Goal: Information Seeking & Learning: Check status

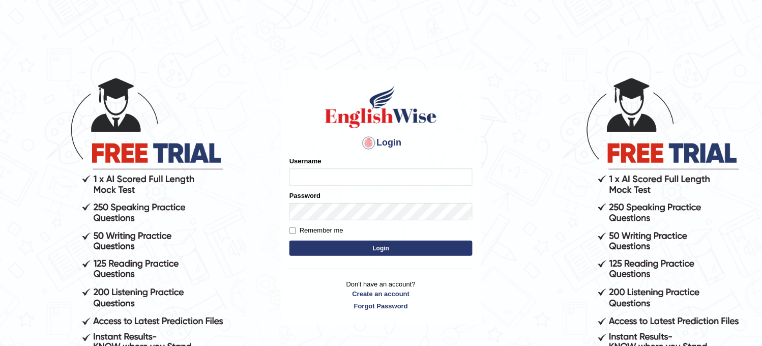
type input "obehi00"
click at [345, 252] on button "Login" at bounding box center [380, 248] width 183 height 15
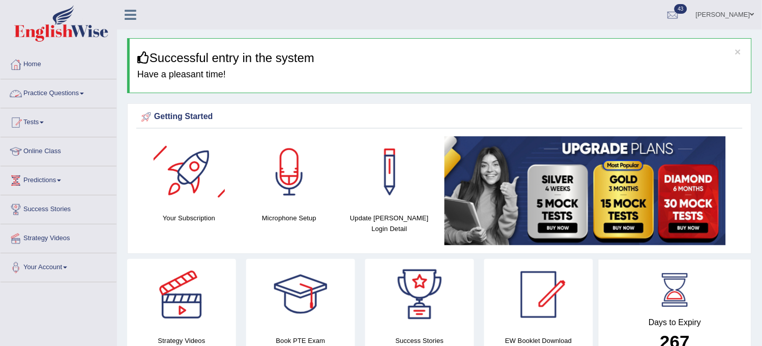
click at [86, 103] on link "Practice Questions" at bounding box center [59, 91] width 116 height 25
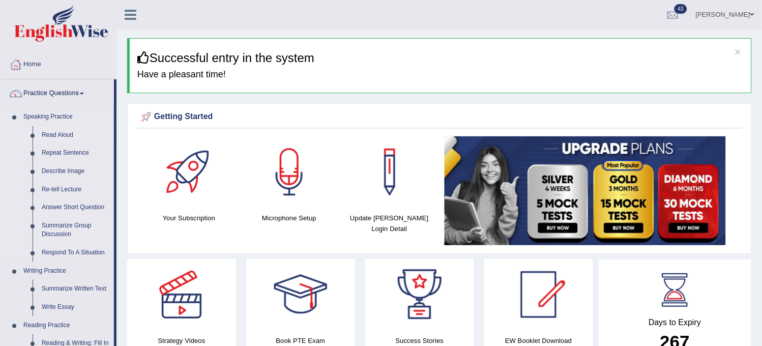
click at [56, 131] on link "Read Aloud" at bounding box center [75, 135] width 77 height 18
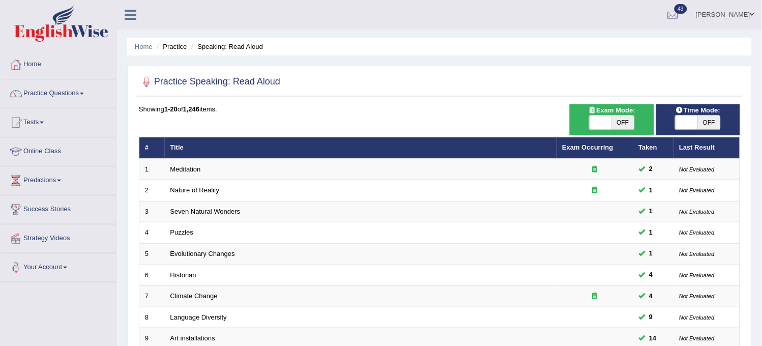
click at [705, 119] on span "OFF" at bounding box center [709, 122] width 22 height 14
checkbox input "true"
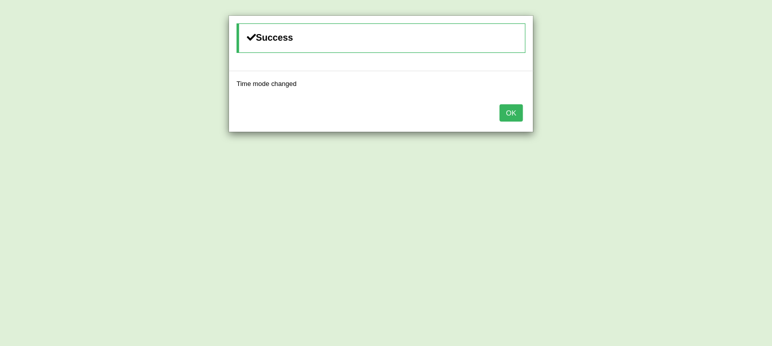
click at [507, 110] on button "OK" at bounding box center [510, 112] width 23 height 17
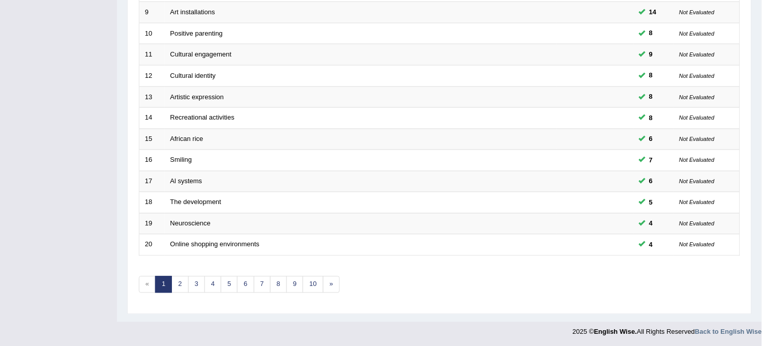
scroll to position [328, 0]
click at [309, 288] on link "10" at bounding box center [313, 283] width 20 height 17
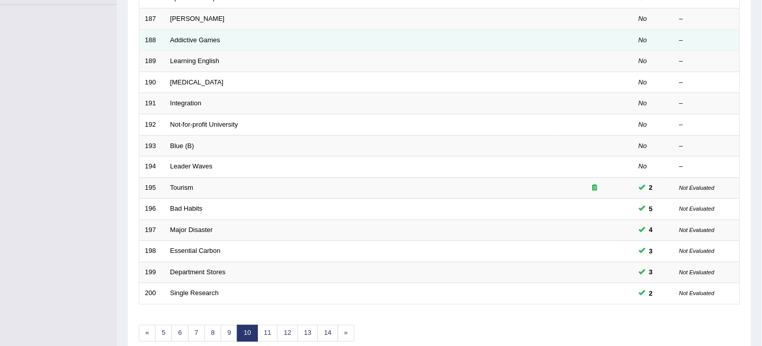
scroll to position [328, 0]
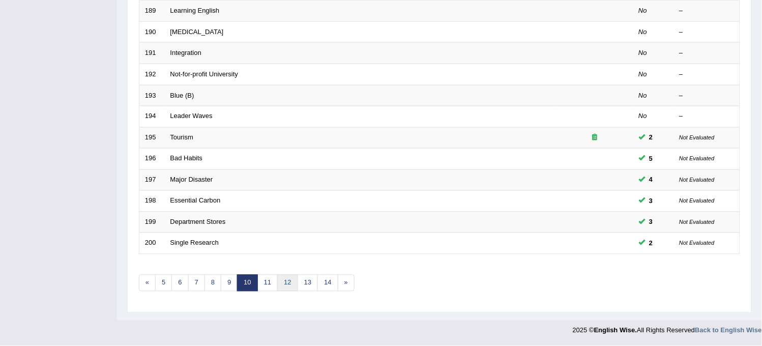
click at [292, 285] on link "12" at bounding box center [287, 283] width 20 height 17
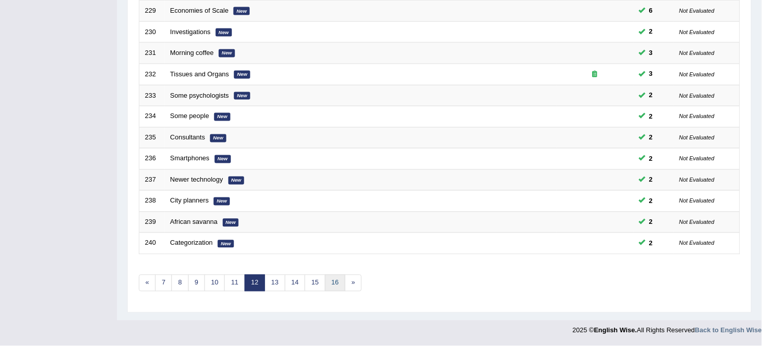
click at [332, 288] on link "16" at bounding box center [335, 283] width 20 height 17
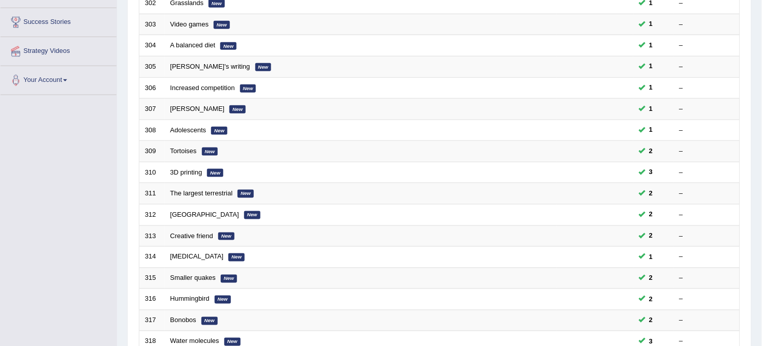
scroll to position [328, 0]
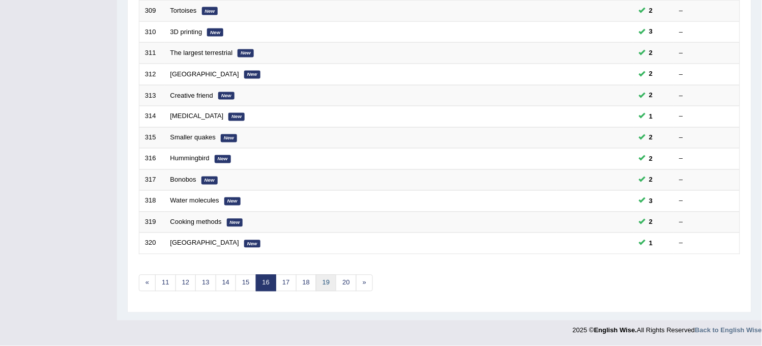
click at [333, 289] on link "19" at bounding box center [326, 283] width 20 height 17
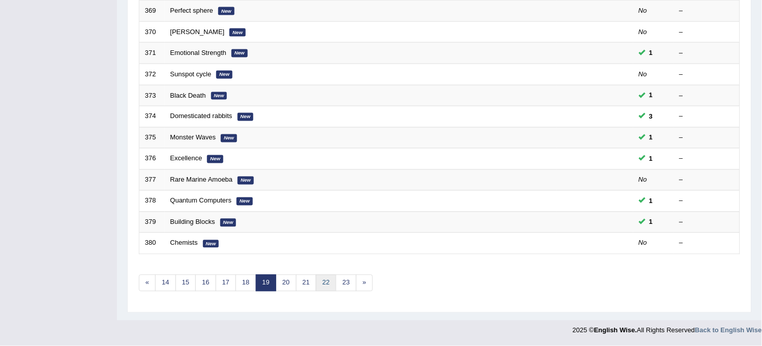
drag, startPoint x: 0, startPoint y: 0, endPoint x: 333, endPoint y: 289, distance: 440.5
click at [333, 289] on link "22" at bounding box center [326, 283] width 20 height 17
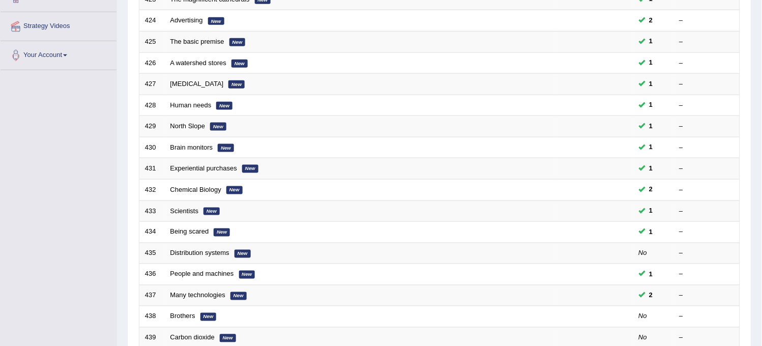
scroll to position [328, 0]
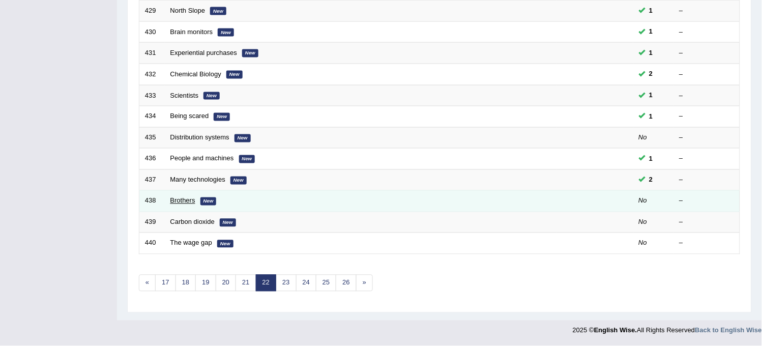
click at [186, 201] on link "Brothers" at bounding box center [182, 201] width 25 height 8
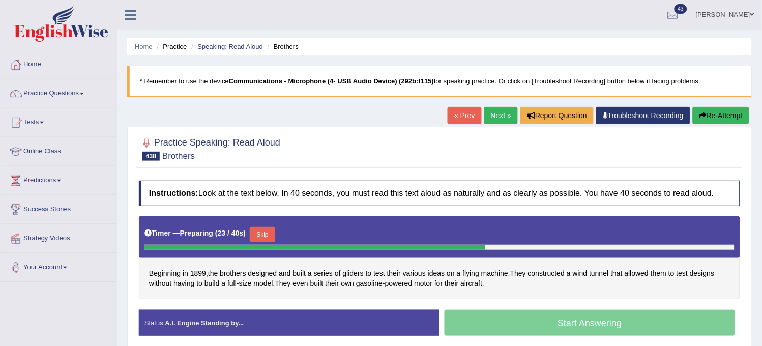
click at [729, 109] on button "Re-Attempt" at bounding box center [721, 115] width 56 height 17
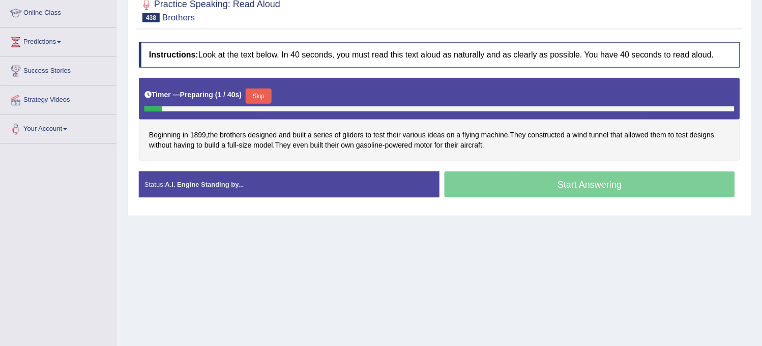
scroll to position [169, 0]
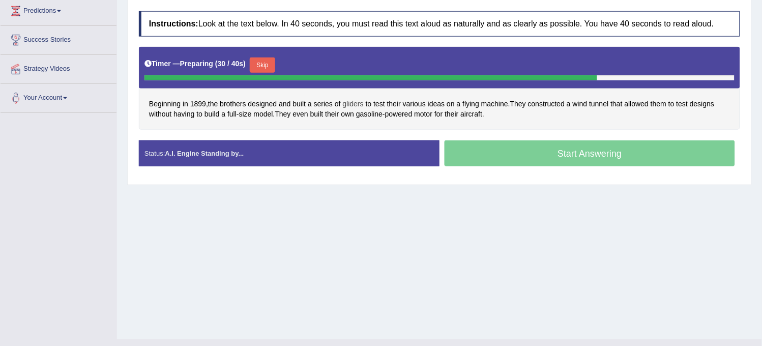
click at [356, 102] on span "gliders" at bounding box center [353, 104] width 21 height 11
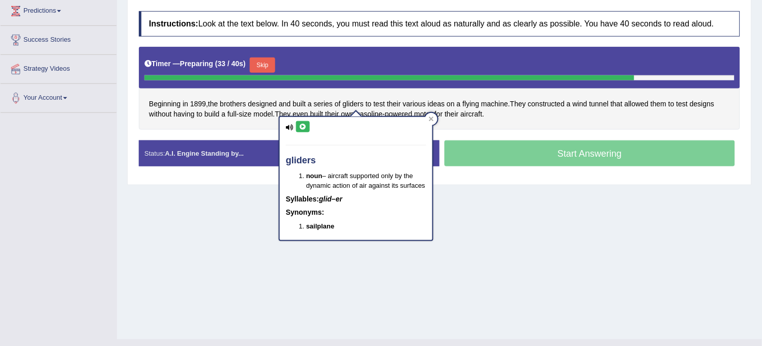
click at [299, 129] on button at bounding box center [303, 126] width 14 height 11
click at [208, 252] on div "Home Practice Speaking: Read Aloud Brothers * Remember to use the device Commun…" at bounding box center [439, 85] width 645 height 509
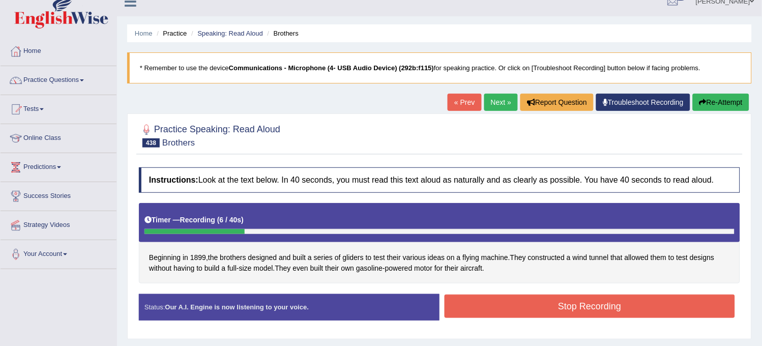
scroll to position [0, 0]
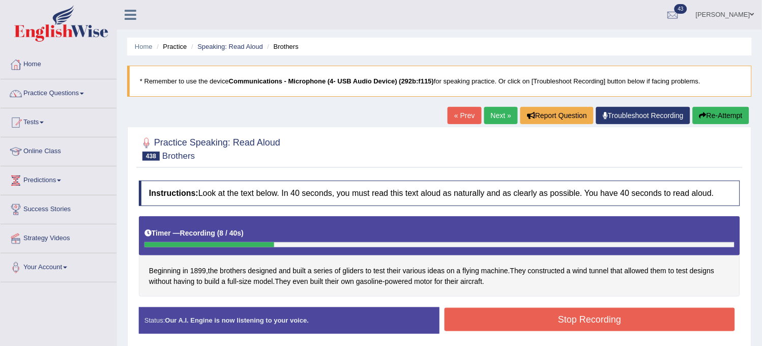
click at [719, 119] on button "Re-Attempt" at bounding box center [721, 115] width 56 height 17
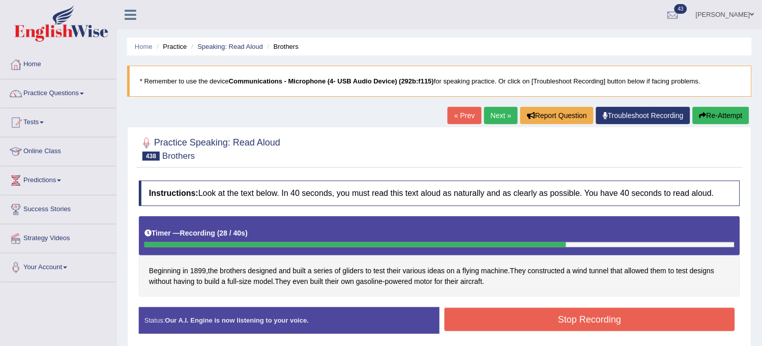
click at [702, 112] on icon "button" at bounding box center [702, 115] width 7 height 7
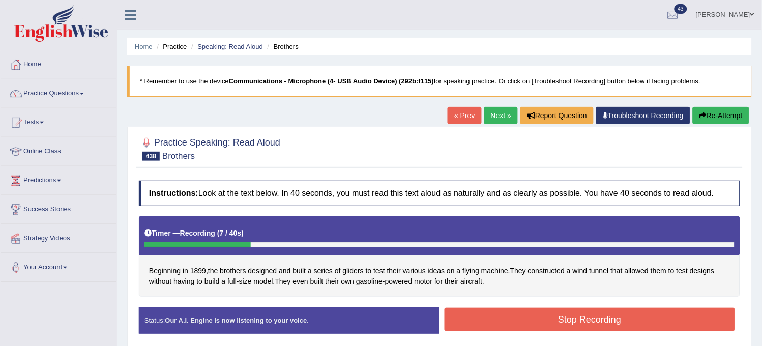
click at [702, 112] on icon "button" at bounding box center [702, 115] width 7 height 7
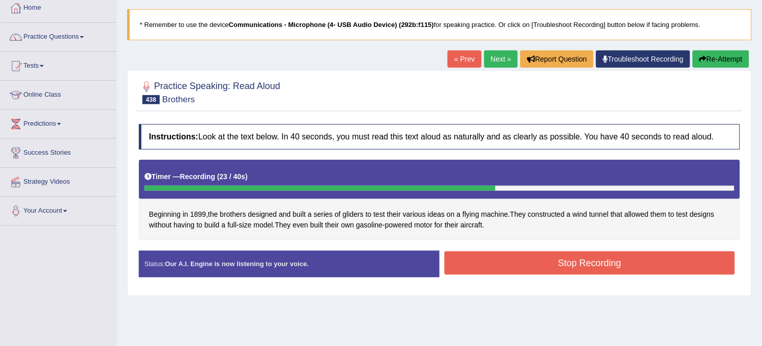
click at [515, 267] on button "Stop Recording" at bounding box center [590, 262] width 290 height 23
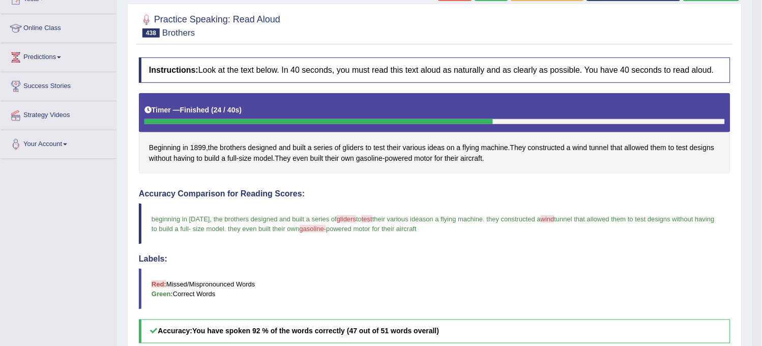
scroll to position [67, 0]
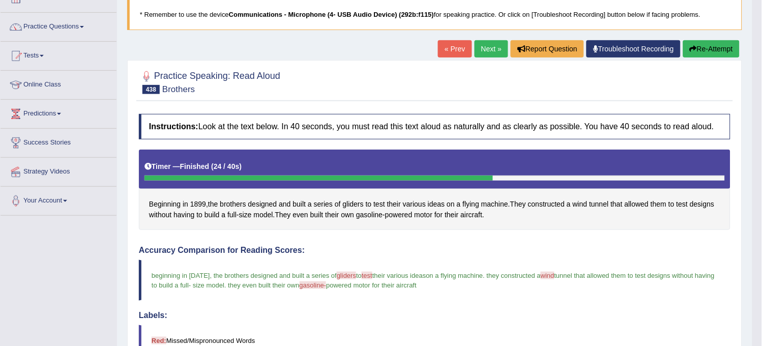
click at [475, 49] on link "Next »" at bounding box center [492, 48] width 34 height 17
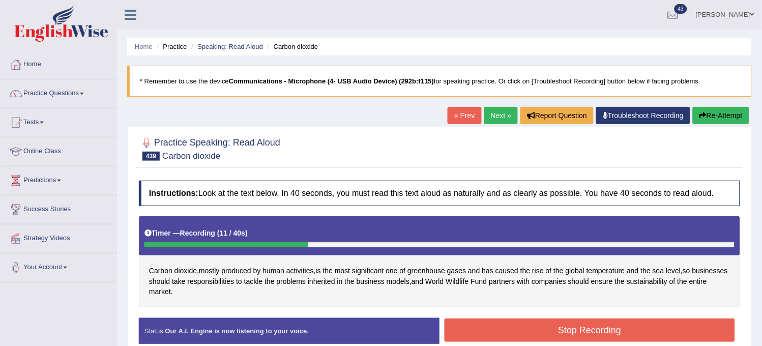
click at [724, 112] on button "Re-Attempt" at bounding box center [721, 115] width 56 height 17
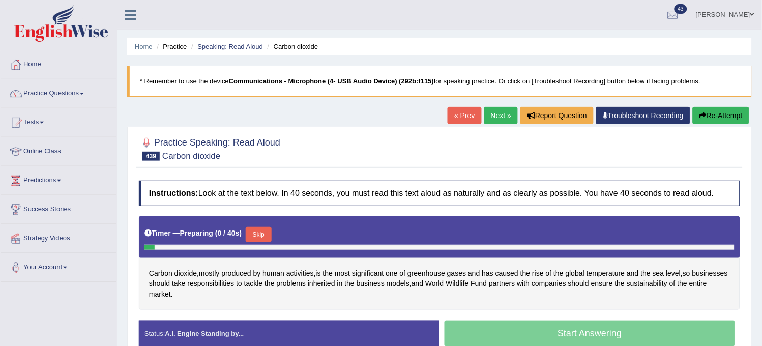
drag, startPoint x: 0, startPoint y: 0, endPoint x: 263, endPoint y: 229, distance: 348.6
click at [263, 229] on button "Skip" at bounding box center [258, 234] width 25 height 15
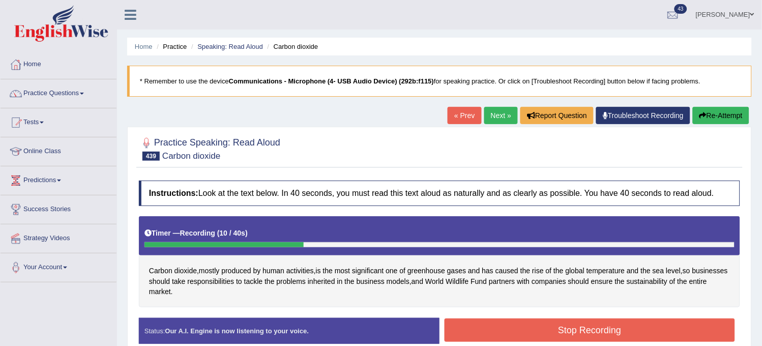
click at [707, 111] on button "Re-Attempt" at bounding box center [721, 115] width 56 height 17
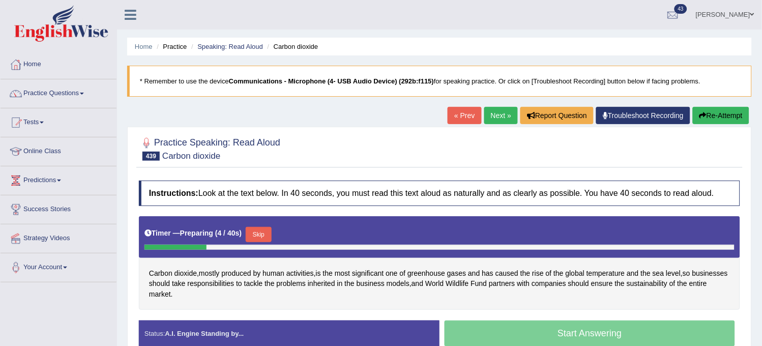
click at [261, 235] on button "Skip" at bounding box center [258, 234] width 25 height 15
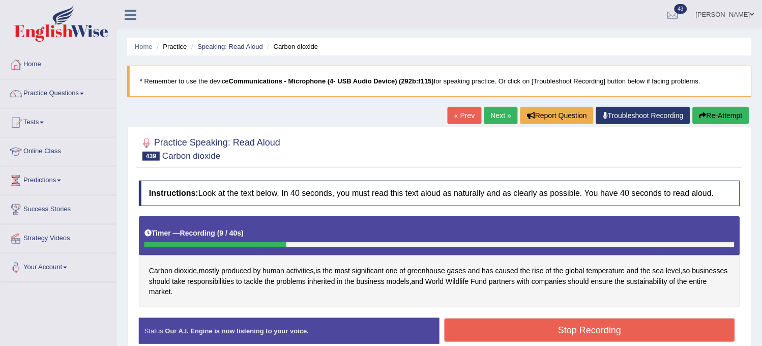
click at [728, 112] on button "Re-Attempt" at bounding box center [721, 115] width 56 height 17
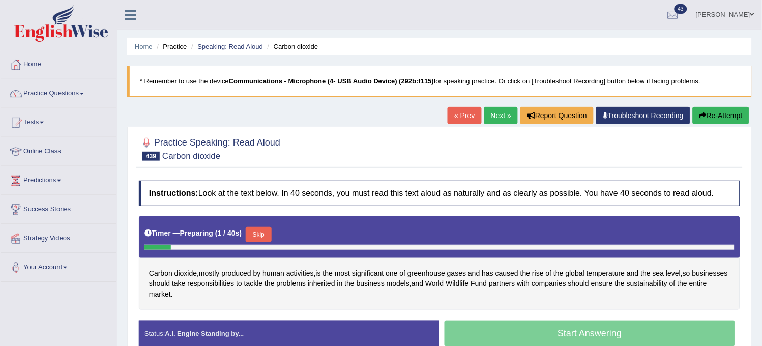
click at [267, 232] on button "Skip" at bounding box center [258, 234] width 25 height 15
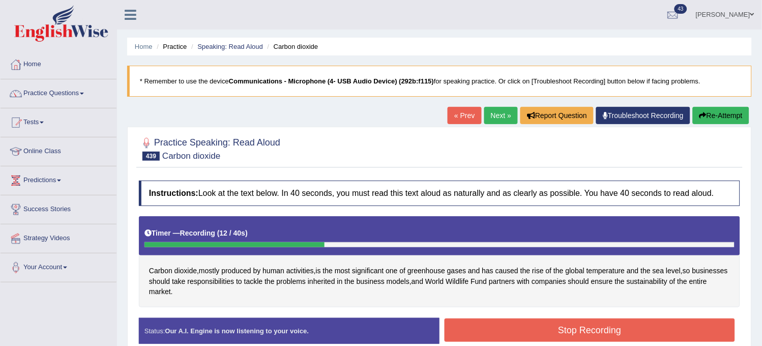
click at [703, 109] on button "Re-Attempt" at bounding box center [721, 115] width 56 height 17
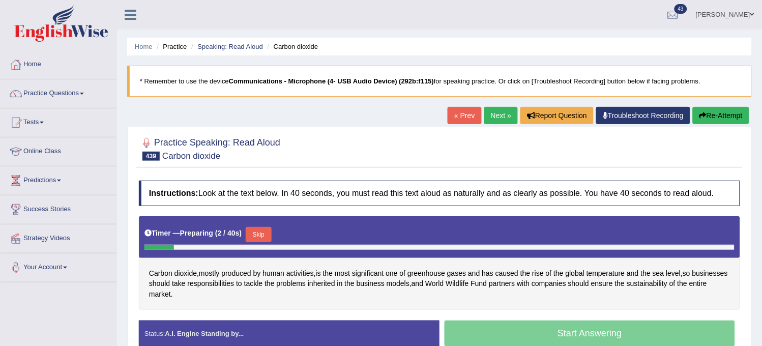
click at [270, 230] on button "Skip" at bounding box center [258, 234] width 25 height 15
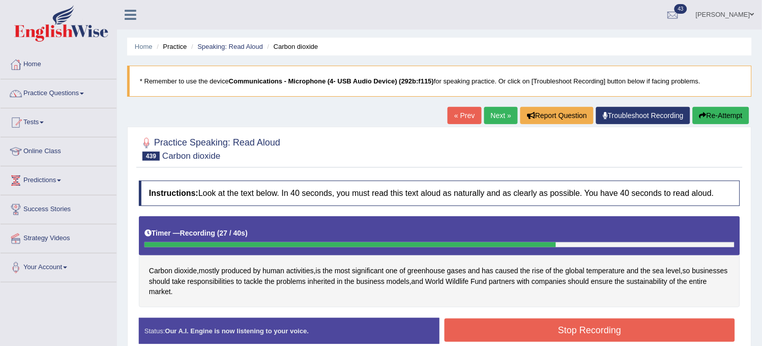
click at [710, 119] on button "Re-Attempt" at bounding box center [721, 115] width 56 height 17
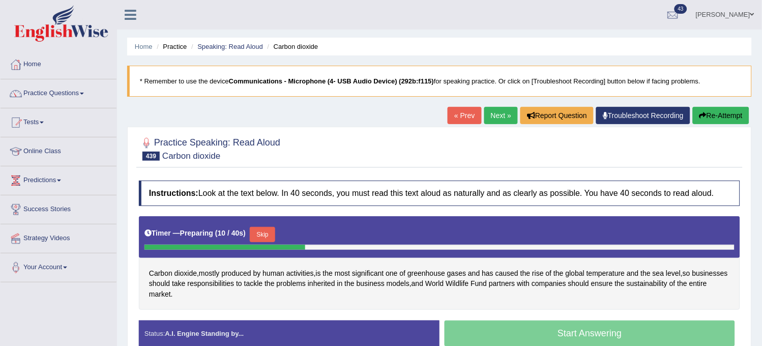
click at [270, 238] on button "Skip" at bounding box center [262, 234] width 25 height 15
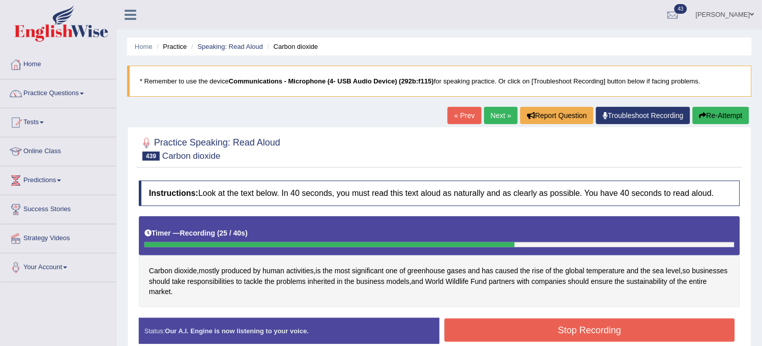
click at [731, 115] on button "Re-Attempt" at bounding box center [721, 115] width 56 height 17
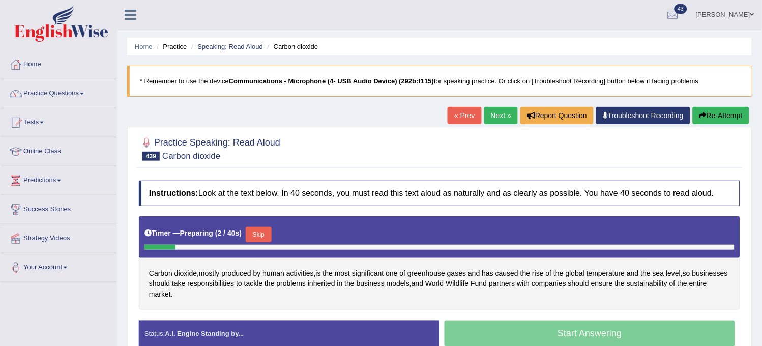
click at [257, 233] on button "Skip" at bounding box center [258, 234] width 25 height 15
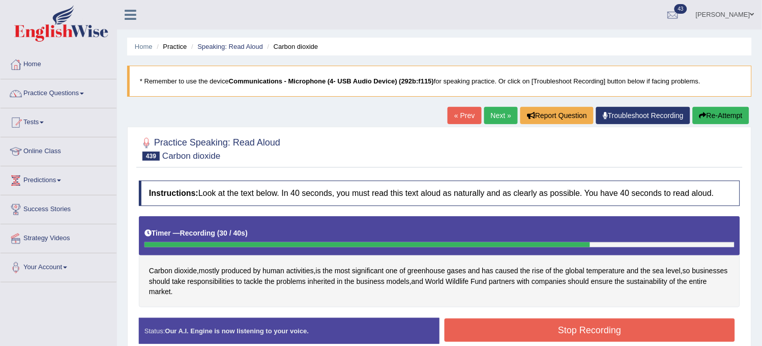
click at [516, 333] on button "Stop Recording" at bounding box center [590, 329] width 290 height 23
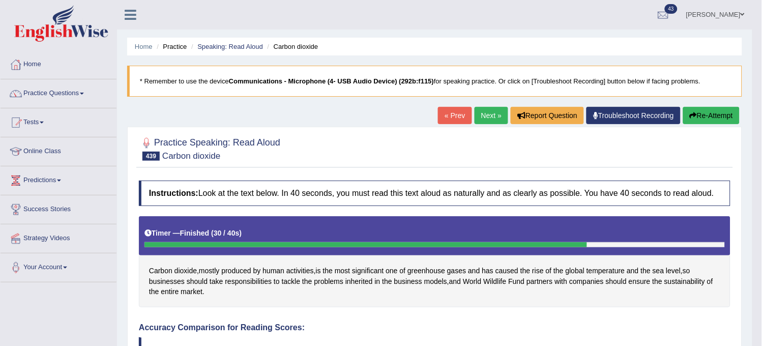
click at [491, 115] on link "Next »" at bounding box center [492, 115] width 34 height 17
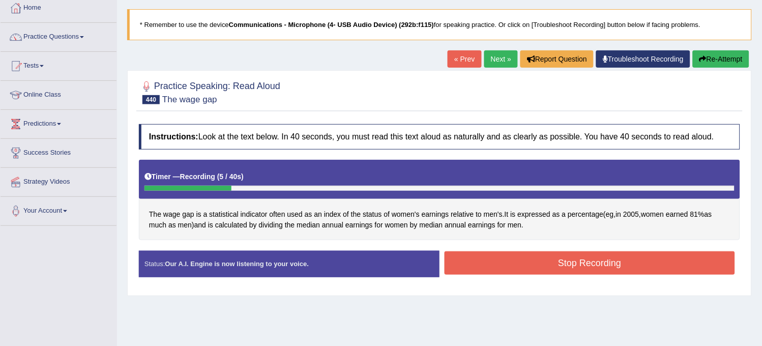
click at [720, 62] on button "Re-Attempt" at bounding box center [721, 58] width 56 height 17
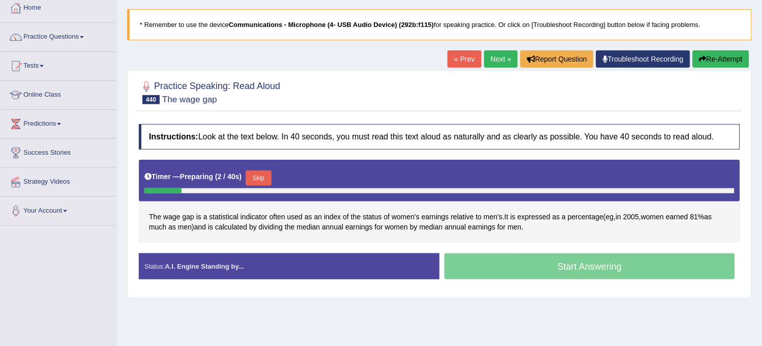
click at [261, 176] on button "Skip" at bounding box center [258, 177] width 25 height 15
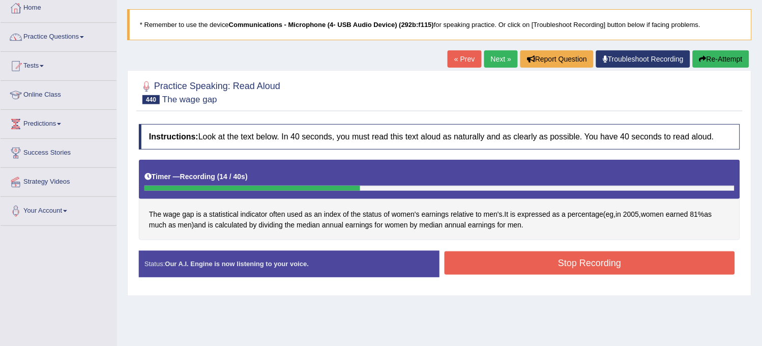
click at [728, 64] on button "Re-Attempt" at bounding box center [721, 58] width 56 height 17
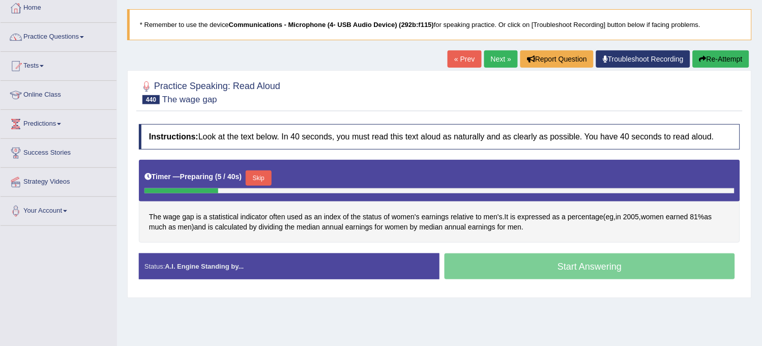
click at [262, 176] on button "Skip" at bounding box center [258, 177] width 25 height 15
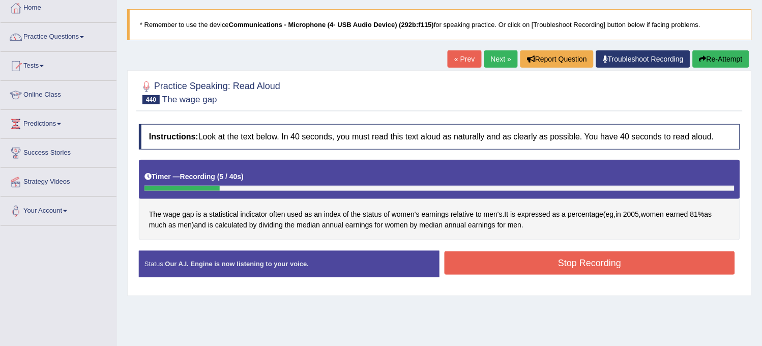
click at [716, 56] on button "Re-Attempt" at bounding box center [721, 58] width 56 height 17
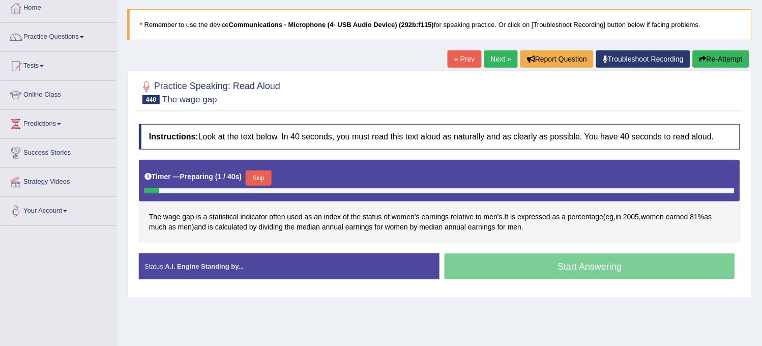
click at [260, 172] on button "Skip" at bounding box center [258, 177] width 25 height 15
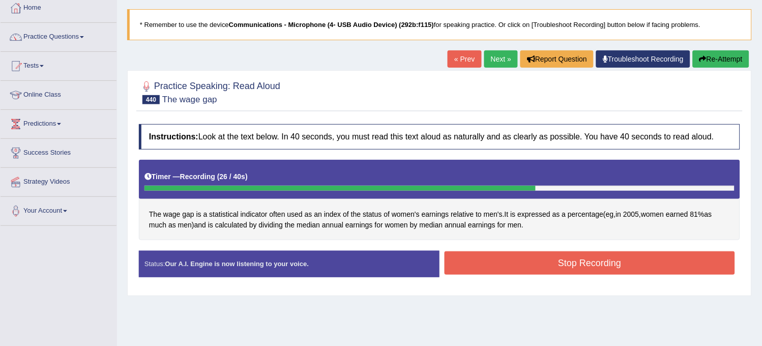
click at [547, 265] on button "Stop Recording" at bounding box center [590, 262] width 290 height 23
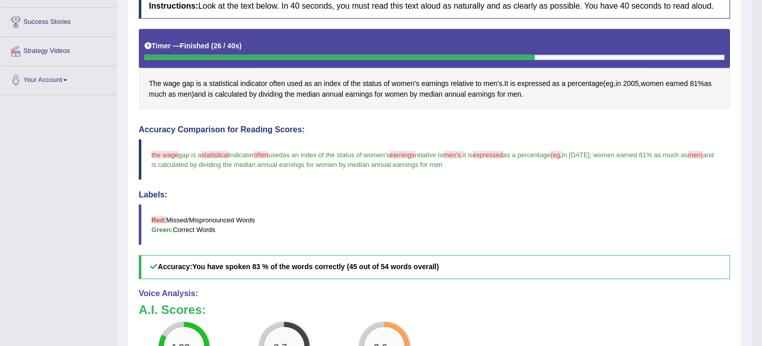
scroll to position [56, 0]
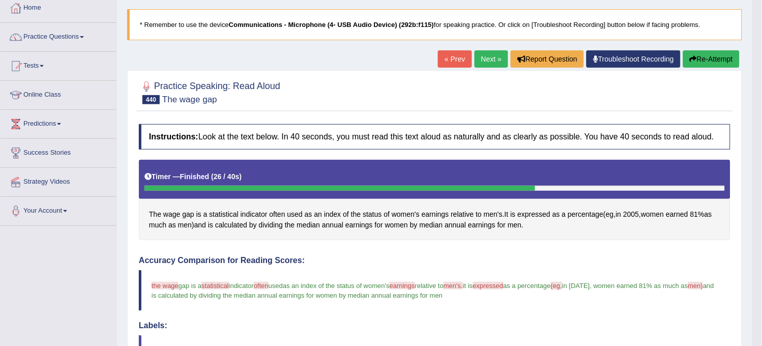
click at [489, 54] on link "Next »" at bounding box center [492, 58] width 34 height 17
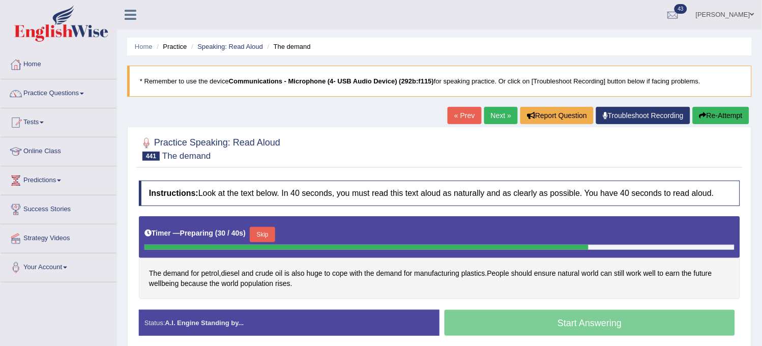
click at [273, 231] on button "Skip" at bounding box center [262, 234] width 25 height 15
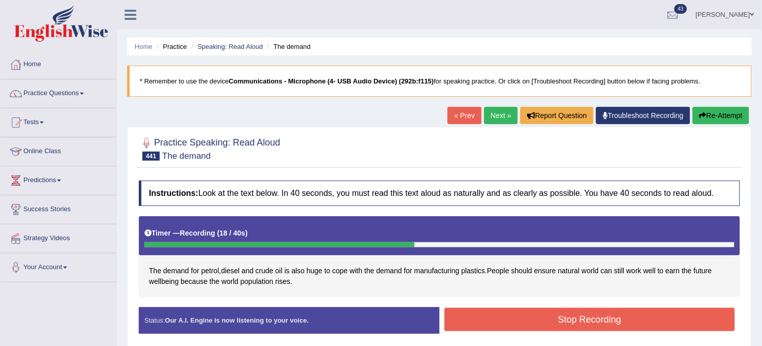
click at [538, 316] on button "Stop Recording" at bounding box center [590, 319] width 290 height 23
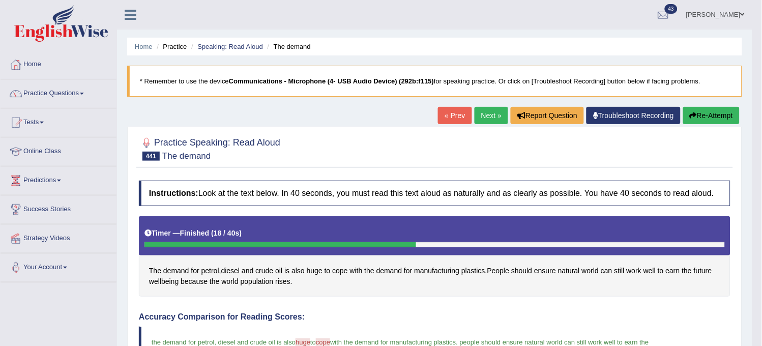
click at [487, 114] on link "Next »" at bounding box center [492, 115] width 34 height 17
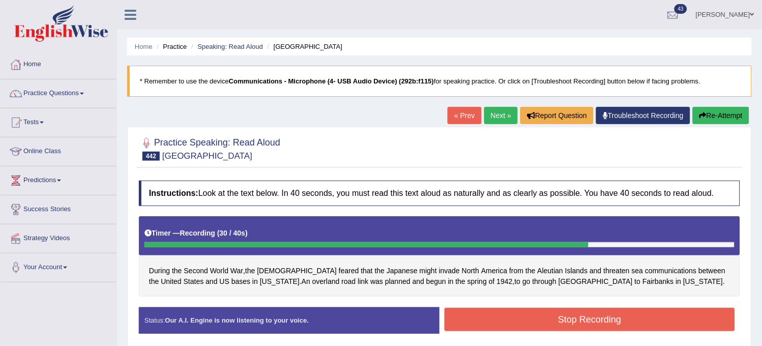
click at [728, 112] on button "Re-Attempt" at bounding box center [721, 115] width 56 height 17
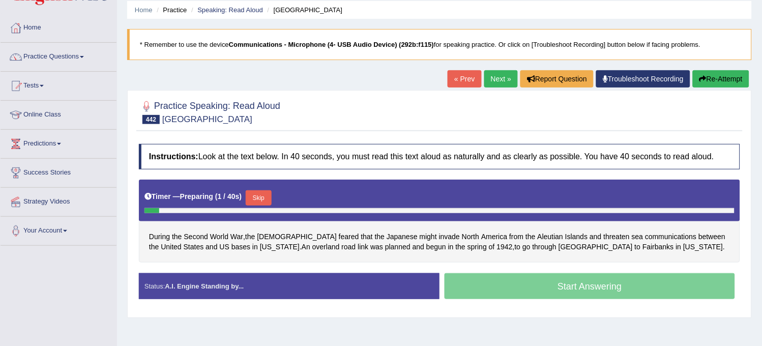
scroll to position [56, 0]
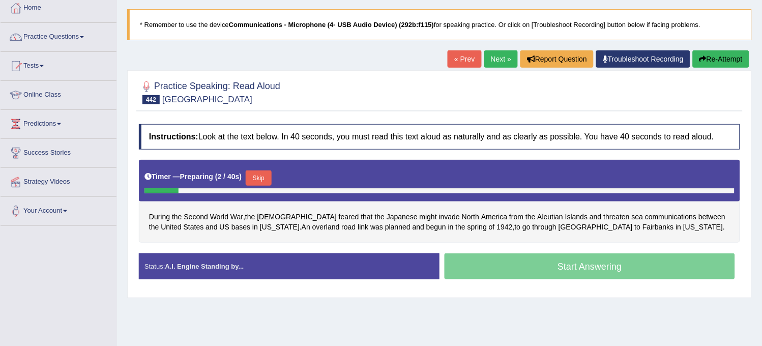
click at [262, 179] on button "Skip" at bounding box center [258, 177] width 25 height 15
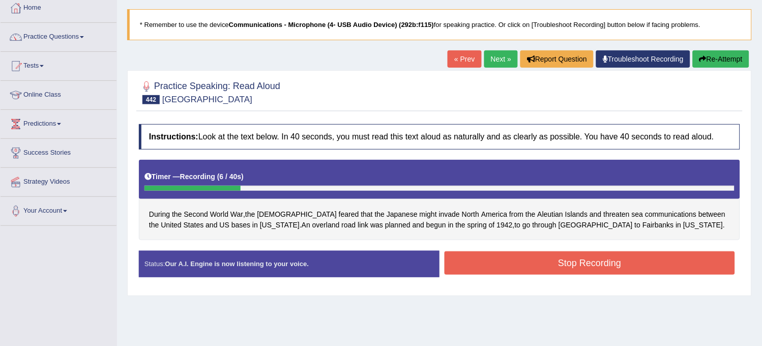
click at [728, 62] on button "Re-Attempt" at bounding box center [721, 58] width 56 height 17
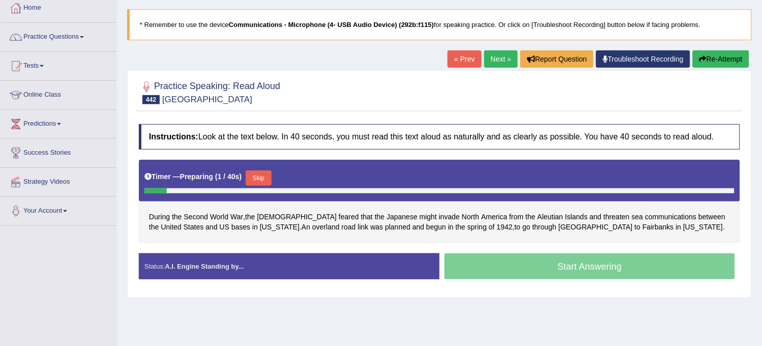
click at [263, 187] on div "Skip" at bounding box center [258, 179] width 25 height 18
click at [261, 178] on button "Skip" at bounding box center [258, 177] width 25 height 15
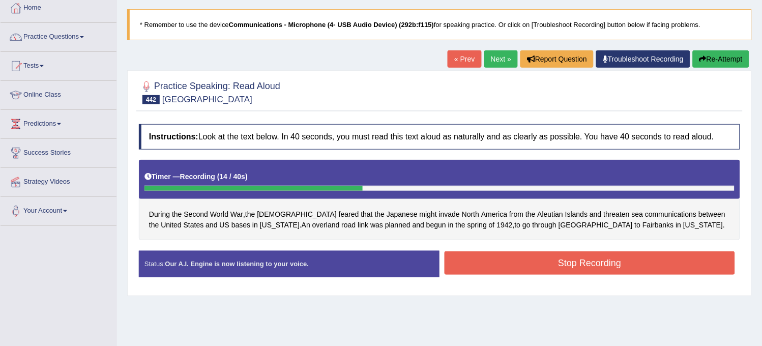
click at [711, 68] on div "« Prev Next » Report Question Troubleshoot Recording Re-Attempt" at bounding box center [600, 60] width 304 height 20
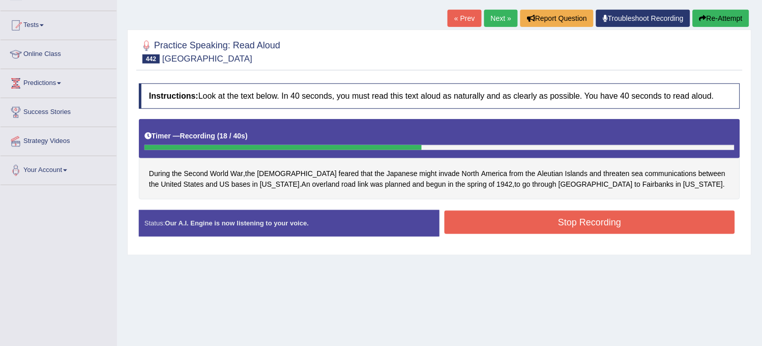
scroll to position [90, 0]
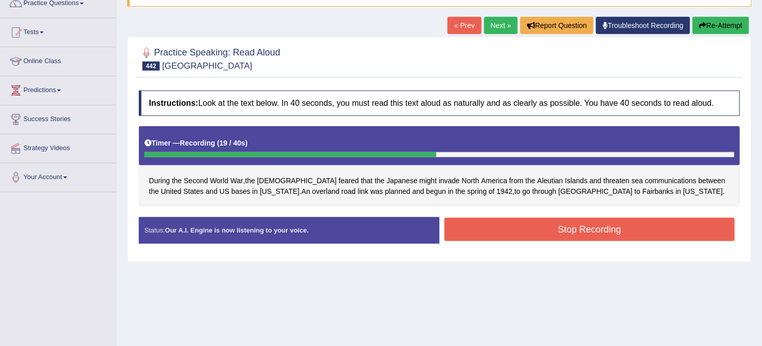
click at [725, 31] on button "Re-Attempt" at bounding box center [721, 25] width 56 height 17
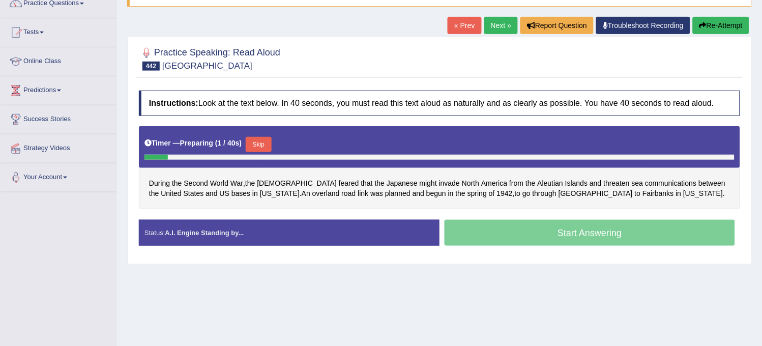
click at [270, 139] on button "Skip" at bounding box center [258, 144] width 25 height 15
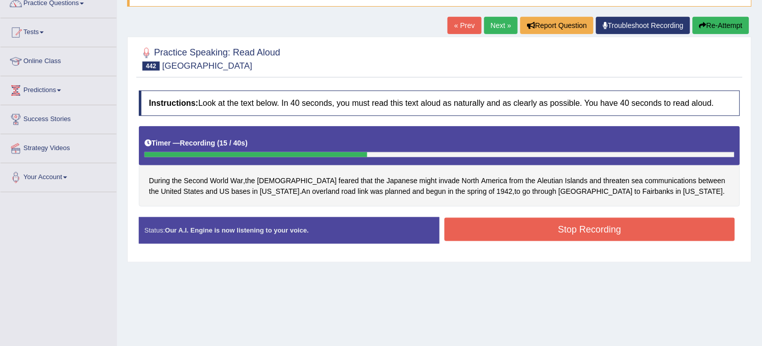
click at [709, 32] on button "Re-Attempt" at bounding box center [721, 25] width 56 height 17
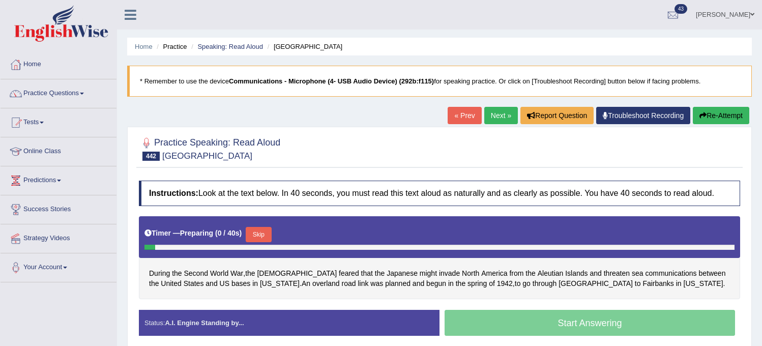
scroll to position [90, 0]
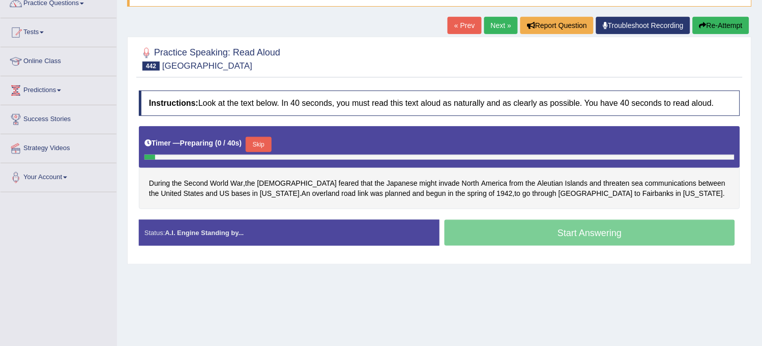
click at [260, 146] on button "Skip" at bounding box center [258, 144] width 25 height 15
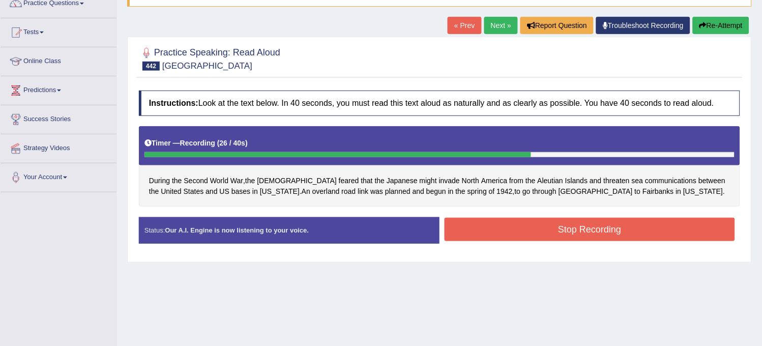
click at [479, 238] on button "Stop Recording" at bounding box center [590, 229] width 290 height 23
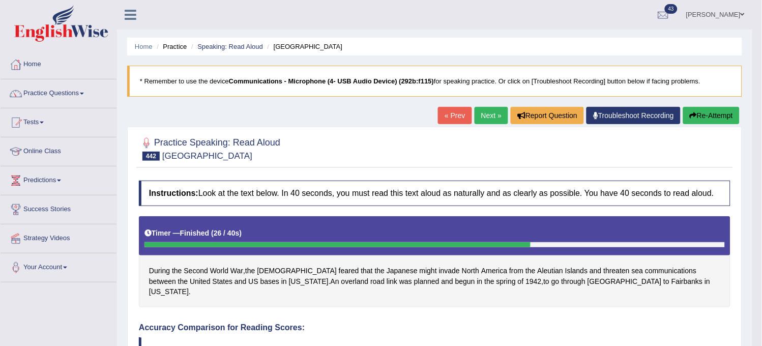
click at [491, 112] on link "Next »" at bounding box center [492, 115] width 34 height 17
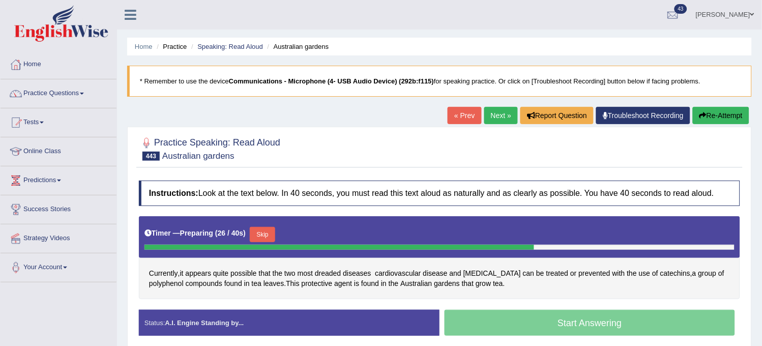
click at [732, 116] on button "Re-Attempt" at bounding box center [721, 115] width 56 height 17
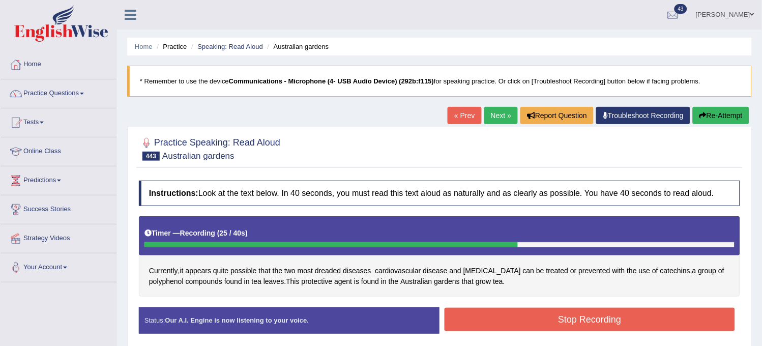
click at [721, 120] on button "Re-Attempt" at bounding box center [721, 115] width 56 height 17
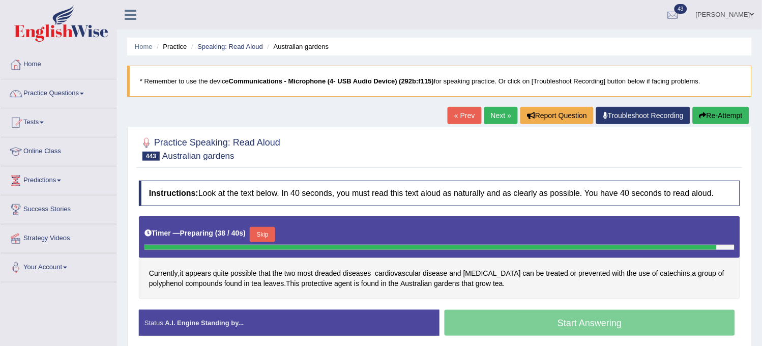
click at [130, 277] on div "Practice Speaking: Read Aloud 443 Australian gardens Instructions: Look at the …" at bounding box center [439, 241] width 625 height 228
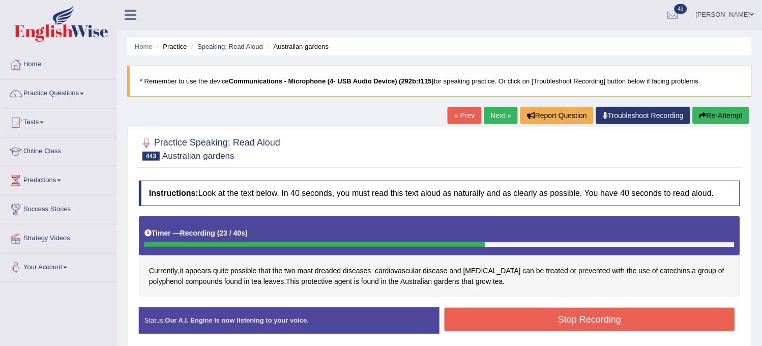
click at [545, 329] on button "Stop Recording" at bounding box center [590, 319] width 290 height 23
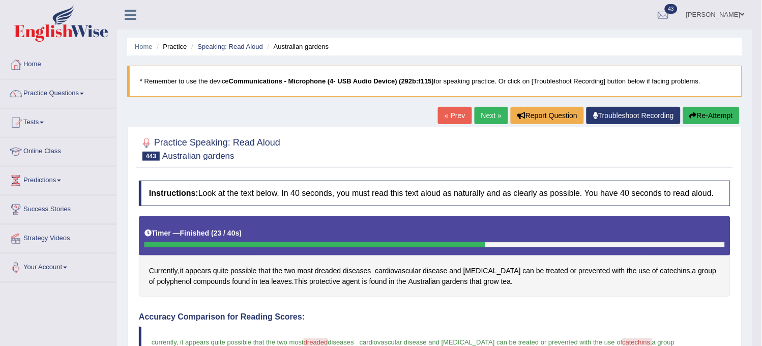
click at [481, 104] on div "Home Practice Speaking: Read Aloud Australian gardens * Remember to use the dev…" at bounding box center [434, 335] width 635 height 670
click at [481, 111] on link "Next »" at bounding box center [492, 115] width 34 height 17
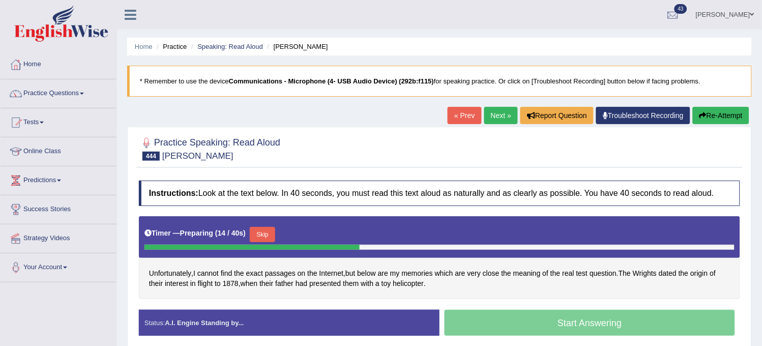
click at [733, 112] on button "Re-Attempt" at bounding box center [721, 115] width 56 height 17
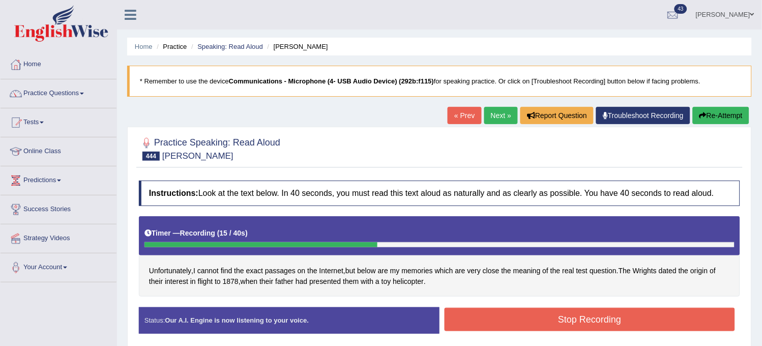
click at [733, 112] on button "Re-Attempt" at bounding box center [721, 115] width 56 height 17
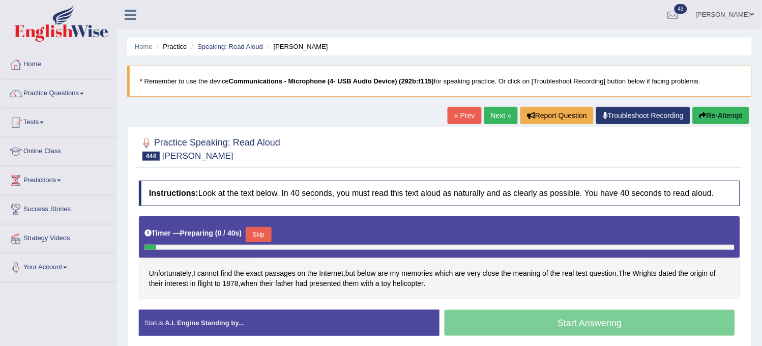
click at [265, 234] on button "Skip" at bounding box center [258, 234] width 25 height 15
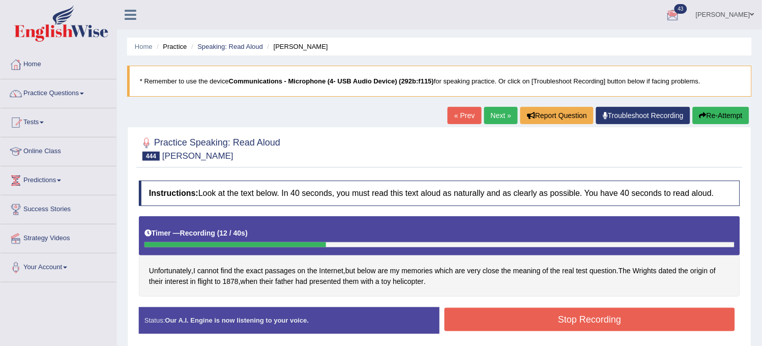
click at [718, 112] on button "Re-Attempt" at bounding box center [721, 115] width 56 height 17
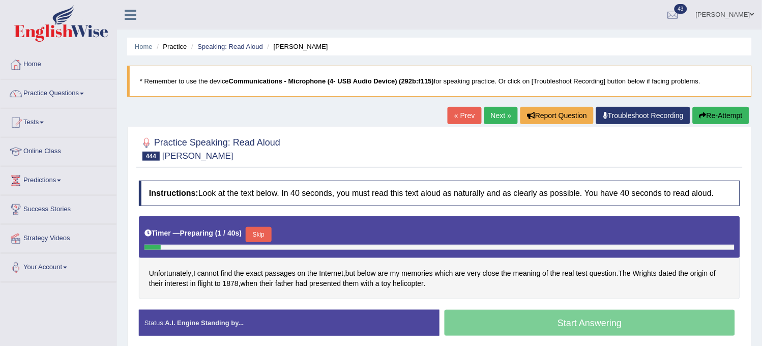
click at [262, 230] on button "Skip" at bounding box center [258, 234] width 25 height 15
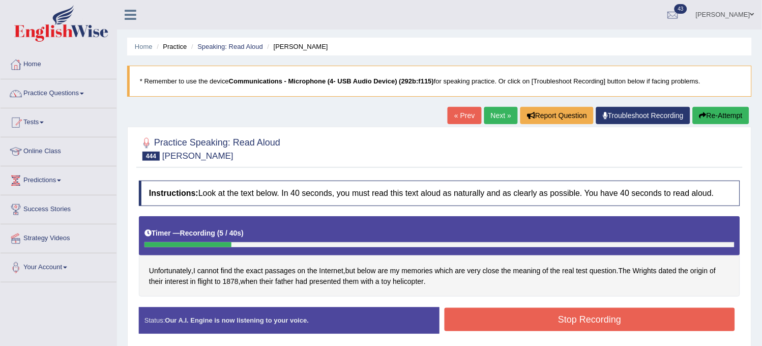
click at [708, 117] on button "Re-Attempt" at bounding box center [721, 115] width 56 height 17
click at [732, 119] on button "Re-Attempt" at bounding box center [721, 115] width 56 height 17
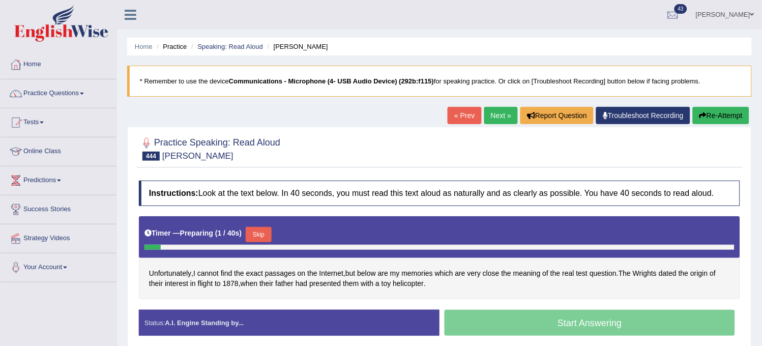
click at [259, 240] on div "Skip" at bounding box center [258, 236] width 25 height 18
click at [259, 240] on button "Skip" at bounding box center [258, 234] width 25 height 15
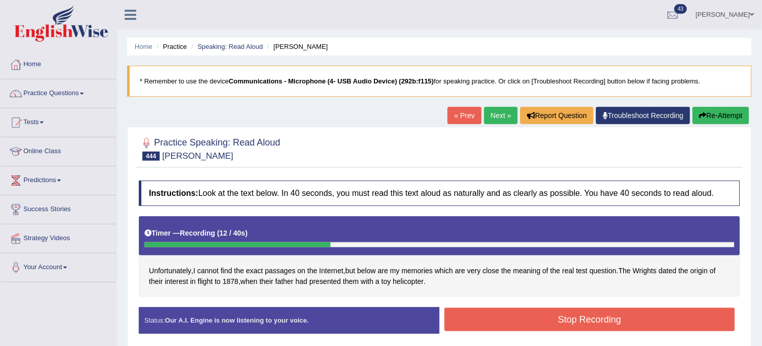
click at [727, 114] on button "Re-Attempt" at bounding box center [721, 115] width 56 height 17
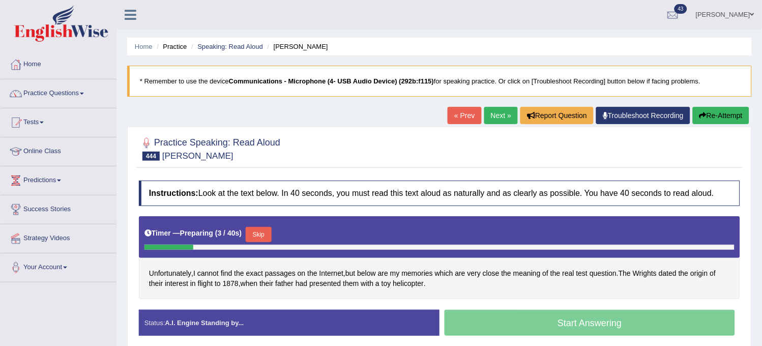
click at [260, 234] on button "Skip" at bounding box center [258, 234] width 25 height 15
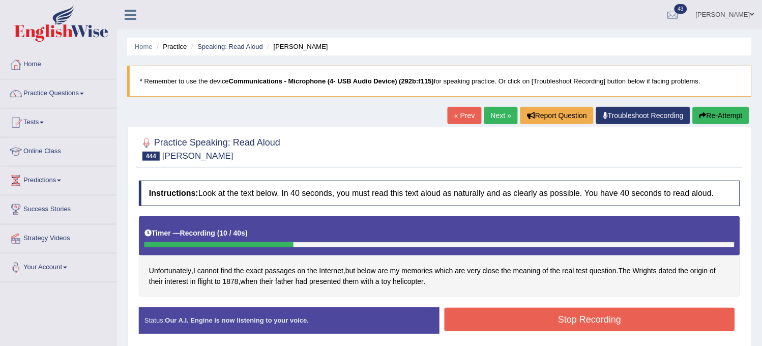
click at [724, 119] on button "Re-Attempt" at bounding box center [721, 115] width 56 height 17
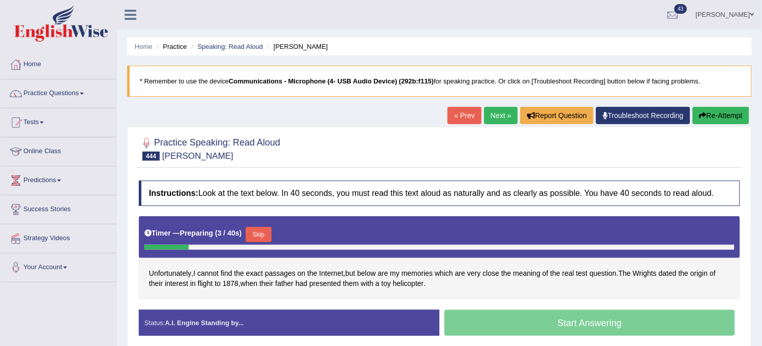
click at [265, 233] on button "Skip" at bounding box center [258, 234] width 25 height 15
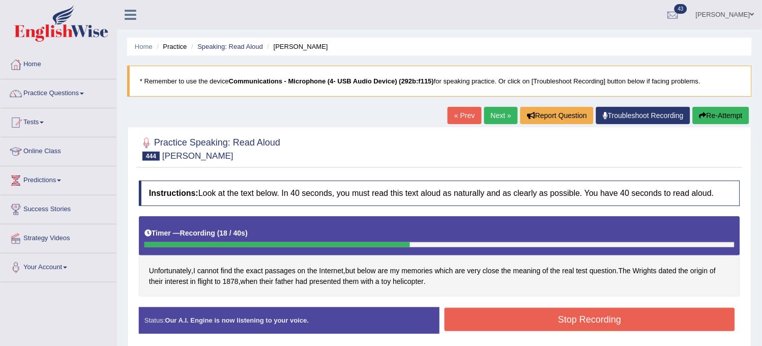
click at [725, 107] on button "Re-Attempt" at bounding box center [721, 115] width 56 height 17
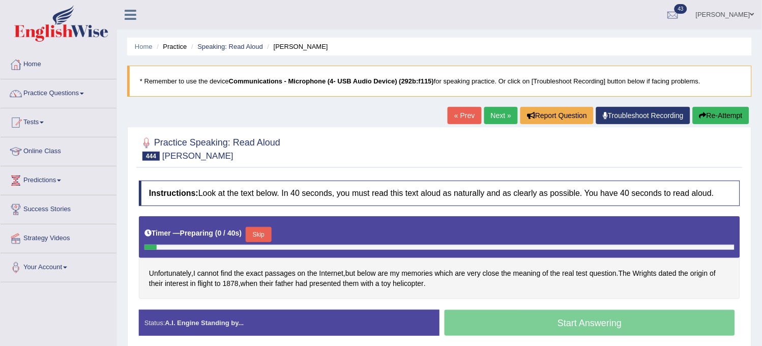
click at [266, 233] on button "Skip" at bounding box center [258, 234] width 25 height 15
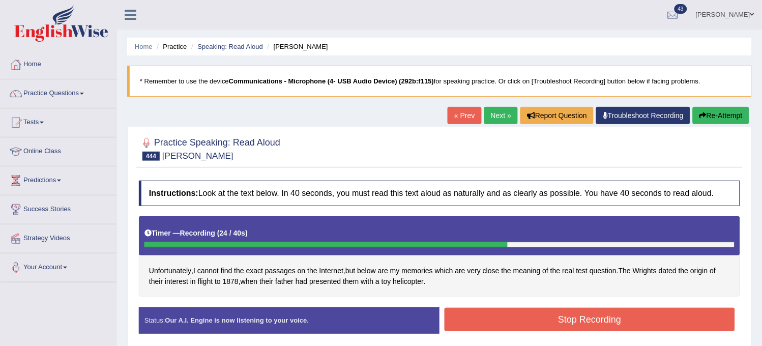
click at [553, 328] on button "Stop Recording" at bounding box center [590, 319] width 290 height 23
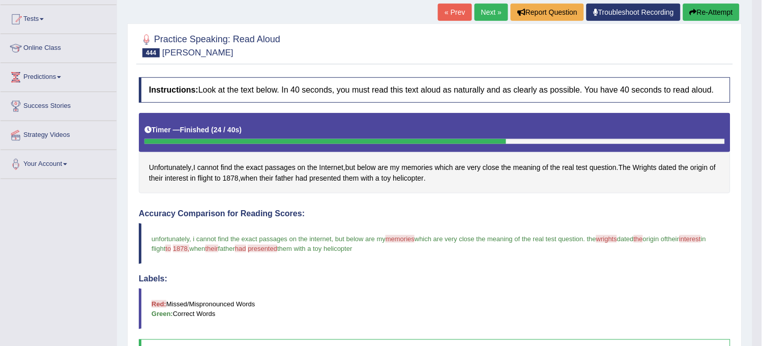
scroll to position [10, 0]
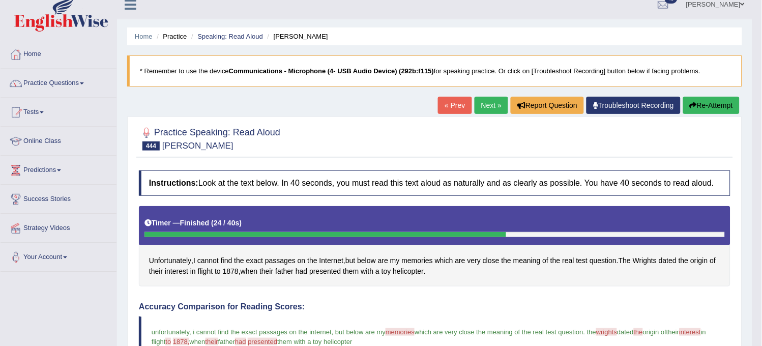
click at [703, 108] on button "Re-Attempt" at bounding box center [711, 105] width 56 height 17
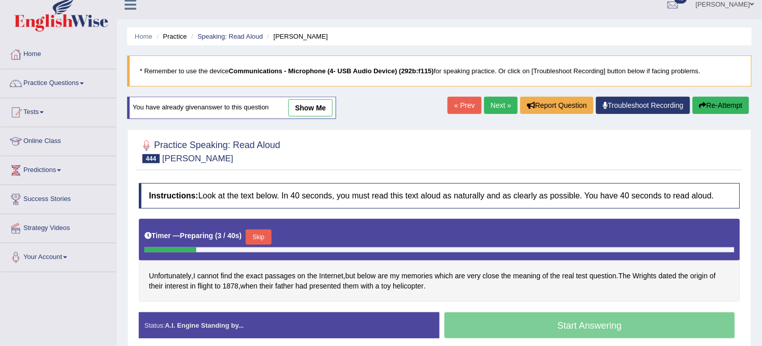
click at [271, 234] on button "Skip" at bounding box center [258, 236] width 25 height 15
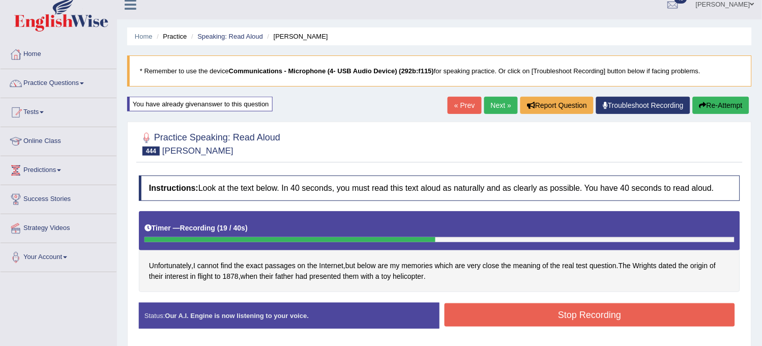
click at [564, 318] on button "Stop Recording" at bounding box center [590, 314] width 290 height 23
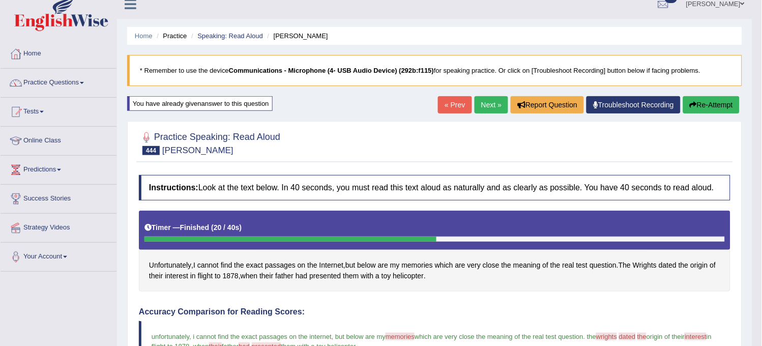
scroll to position [10, 0]
click at [725, 105] on button "Re-Attempt" at bounding box center [711, 105] width 56 height 17
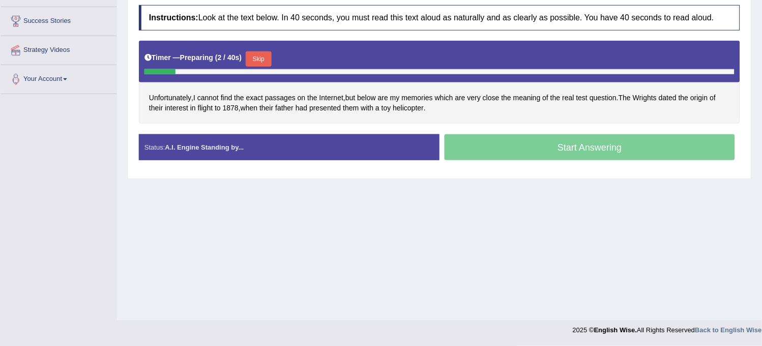
click at [262, 54] on button "Skip" at bounding box center [258, 58] width 25 height 15
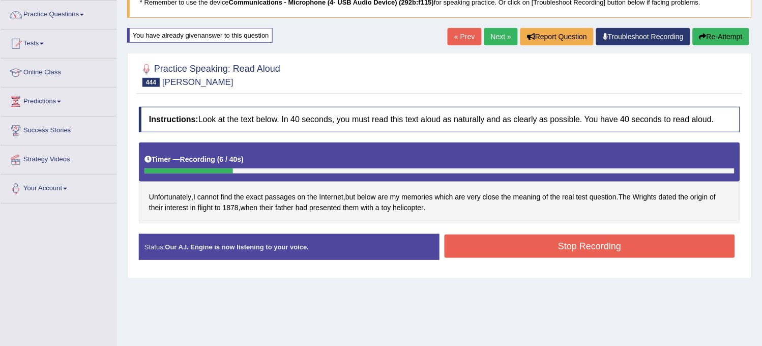
scroll to position [75, 0]
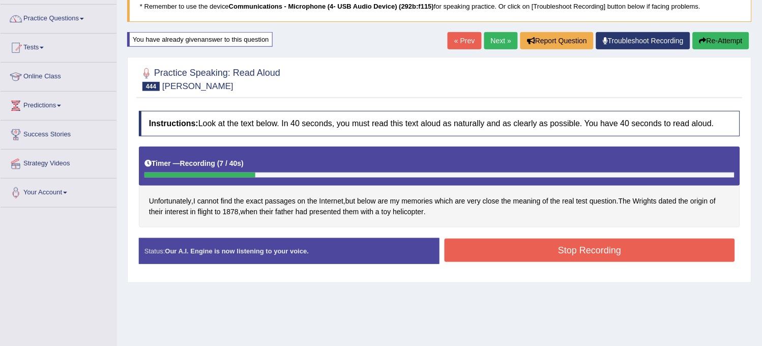
click at [715, 47] on button "Re-Attempt" at bounding box center [721, 40] width 56 height 17
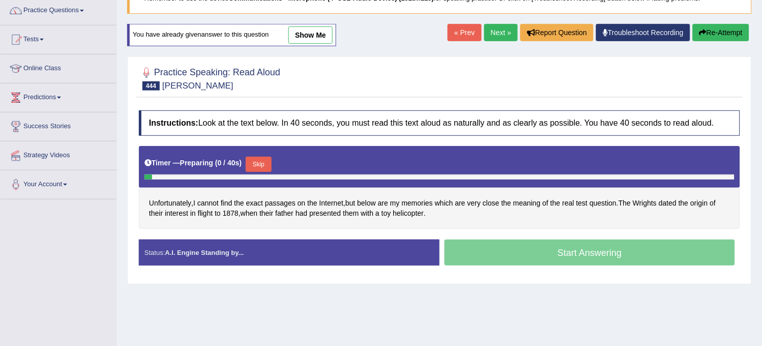
scroll to position [83, 0]
click at [262, 163] on button "Skip" at bounding box center [258, 164] width 25 height 15
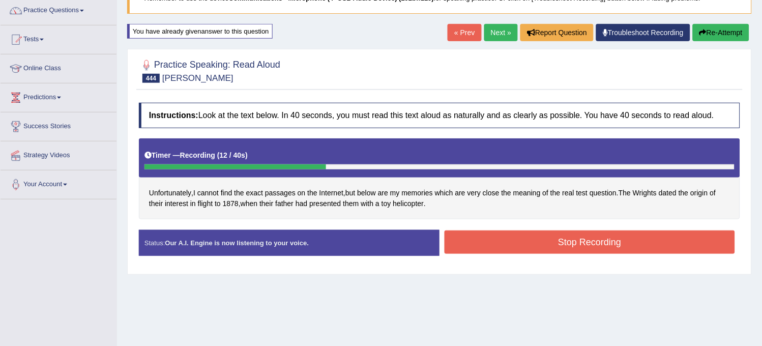
click at [718, 27] on button "Re-Attempt" at bounding box center [721, 32] width 56 height 17
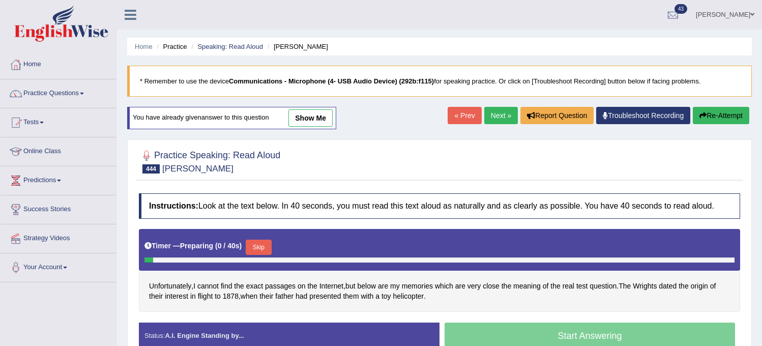
scroll to position [86, 0]
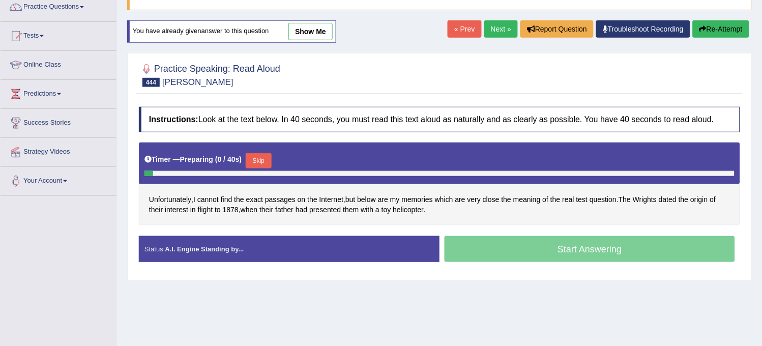
click at [253, 161] on button "Skip" at bounding box center [258, 160] width 25 height 15
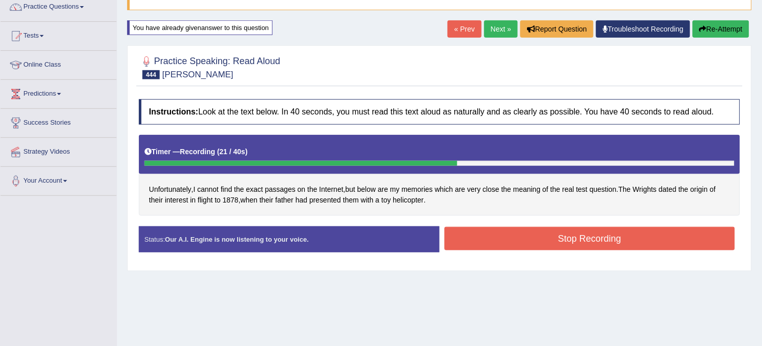
click at [518, 238] on button "Stop Recording" at bounding box center [590, 238] width 290 height 23
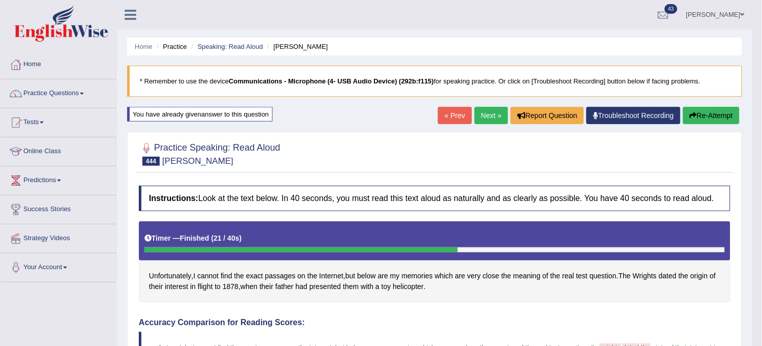
click at [499, 108] on link "Next »" at bounding box center [492, 115] width 34 height 17
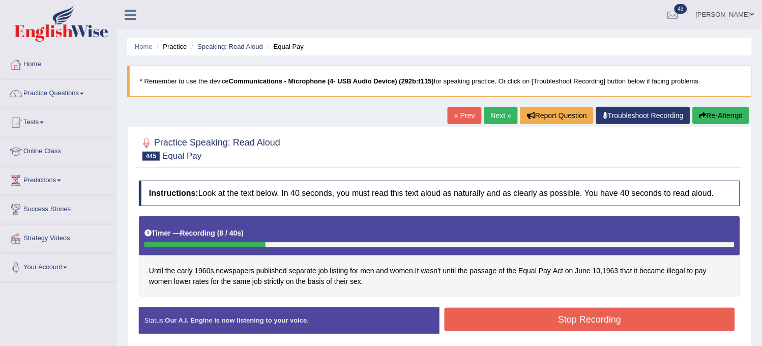
click at [716, 107] on button "Re-Attempt" at bounding box center [721, 115] width 56 height 17
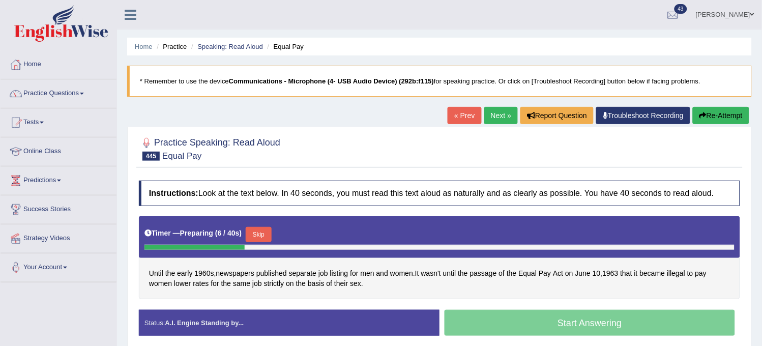
click at [256, 240] on button "Skip" at bounding box center [258, 234] width 25 height 15
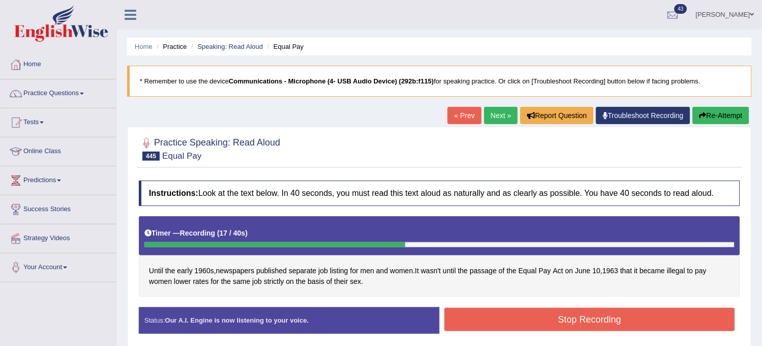
click at [704, 119] on button "Re-Attempt" at bounding box center [721, 115] width 56 height 17
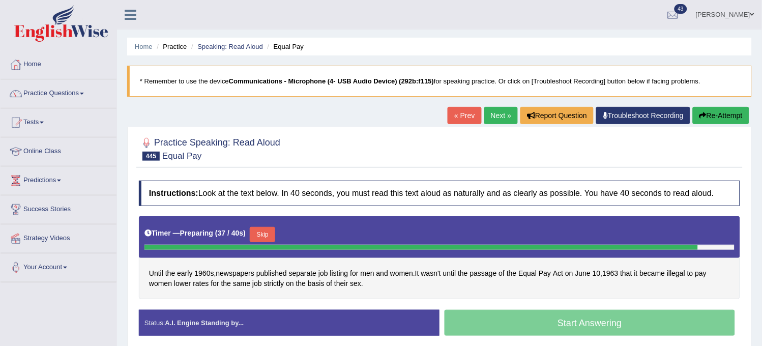
click at [263, 236] on button "Skip" at bounding box center [262, 234] width 25 height 15
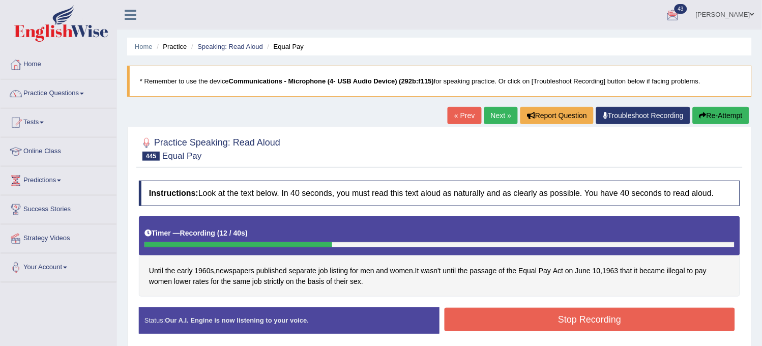
click at [708, 124] on button "Re-Attempt" at bounding box center [721, 115] width 56 height 17
click at [708, 123] on button "Re-Attempt" at bounding box center [721, 115] width 56 height 17
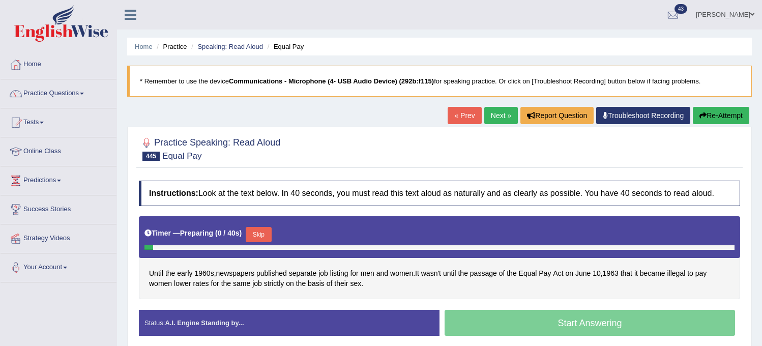
click at [256, 234] on button "Skip" at bounding box center [258, 234] width 25 height 15
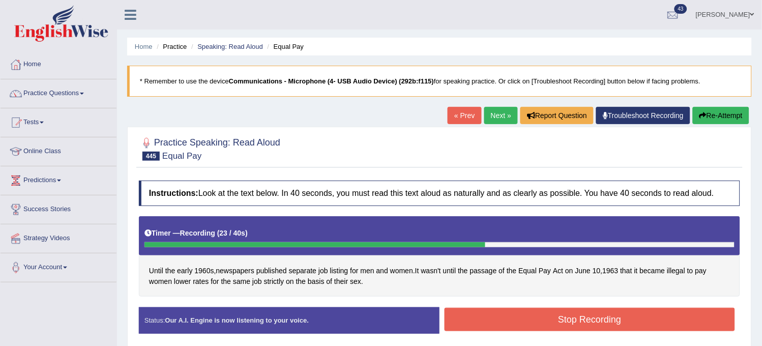
click at [558, 319] on button "Stop Recording" at bounding box center [590, 319] width 290 height 23
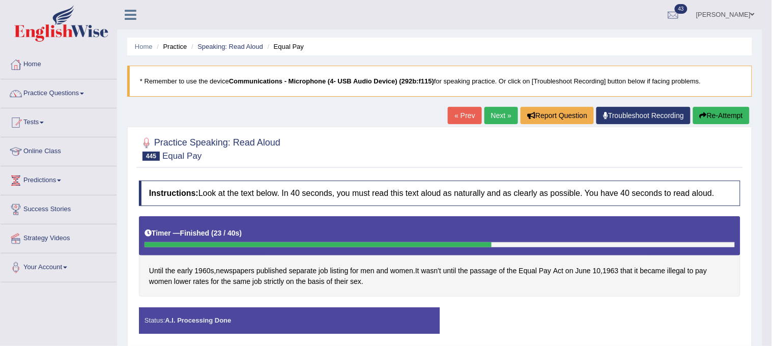
click at [558, 319] on div "Status: A.I. Processing Done Start Answering Stop Recording" at bounding box center [439, 325] width 601 height 36
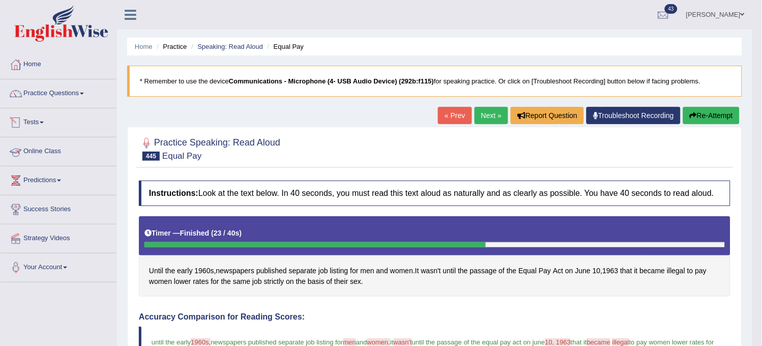
click at [60, 123] on link "Tests" at bounding box center [59, 120] width 116 height 25
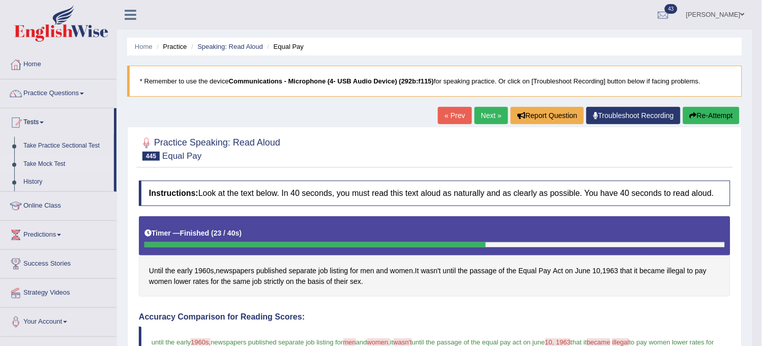
click at [54, 159] on link "Take Mock Test" at bounding box center [66, 164] width 95 height 18
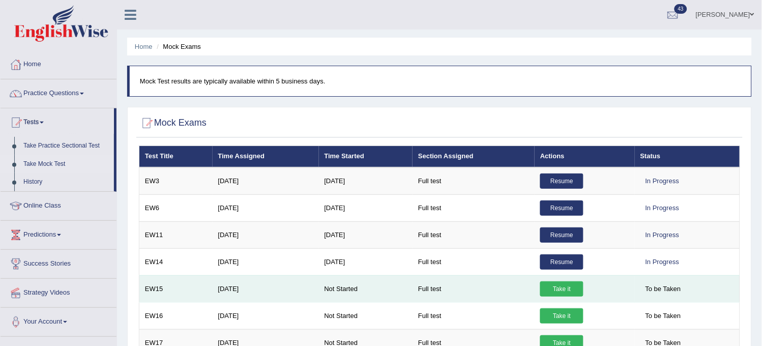
click at [560, 285] on link "Take it" at bounding box center [561, 288] width 43 height 15
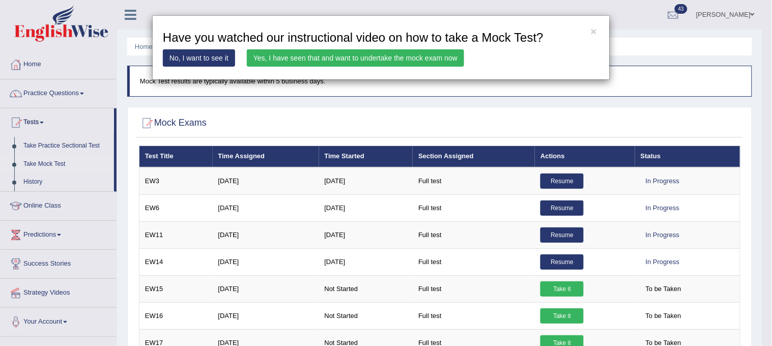
click at [361, 62] on link "Yes, I have seen that and want to undertake the mock exam now" at bounding box center [355, 57] width 217 height 17
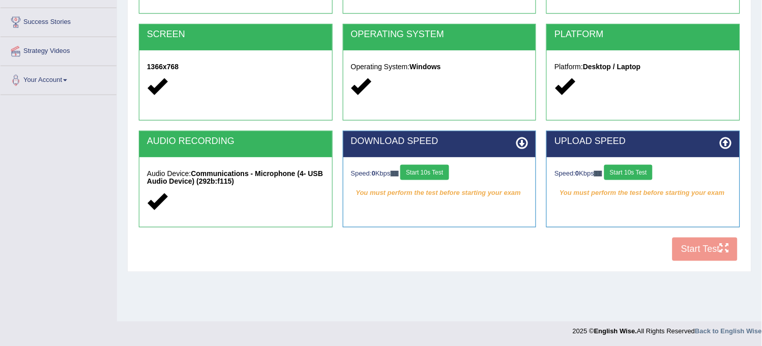
scroll to position [188, 0]
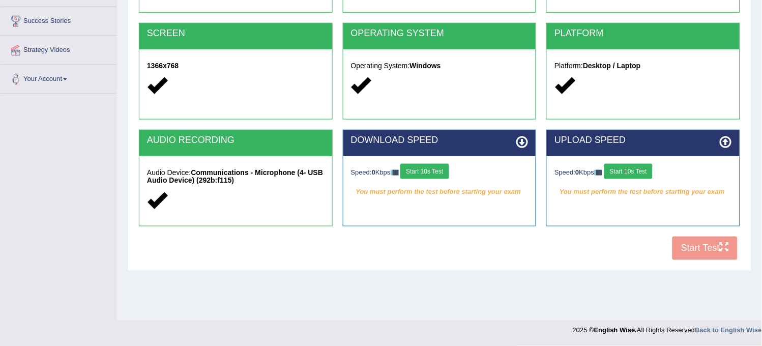
click at [412, 174] on button "Start 10s Test" at bounding box center [424, 171] width 48 height 15
click at [647, 172] on div "Speed: 0 Kbps Start 10s Test" at bounding box center [642, 173] width 177 height 18
click at [647, 172] on button "Start 10s Test" at bounding box center [628, 171] width 48 height 15
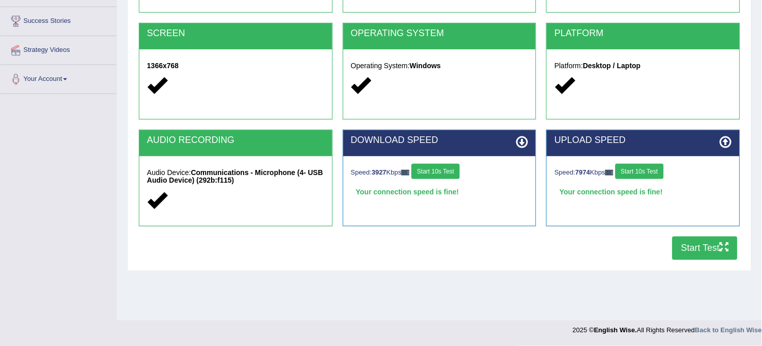
click at [707, 252] on button "Start Test" at bounding box center [704, 247] width 65 height 23
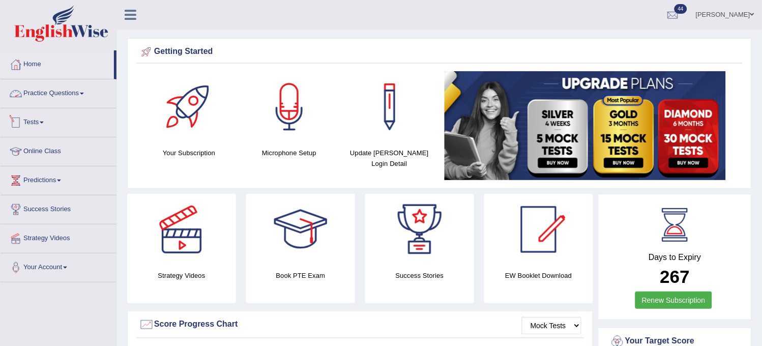
click at [56, 133] on link "Tests" at bounding box center [59, 120] width 116 height 25
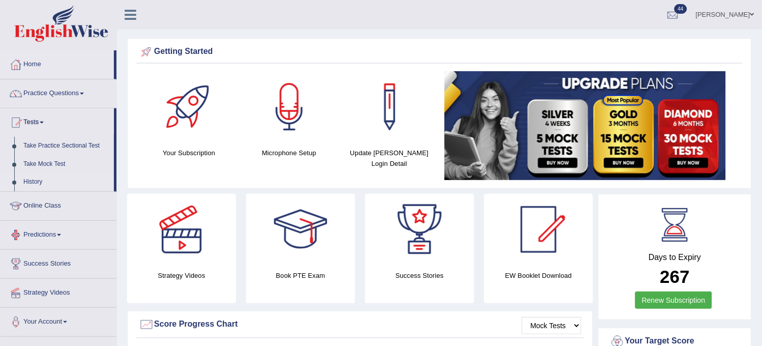
click at [34, 179] on link "History" at bounding box center [66, 182] width 95 height 18
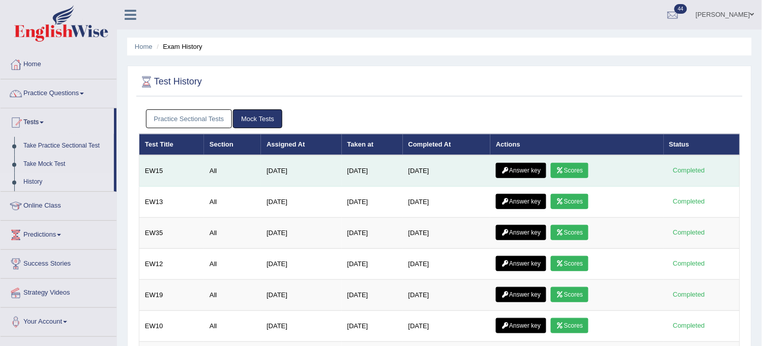
click at [573, 167] on link "Scores" at bounding box center [570, 170] width 38 height 15
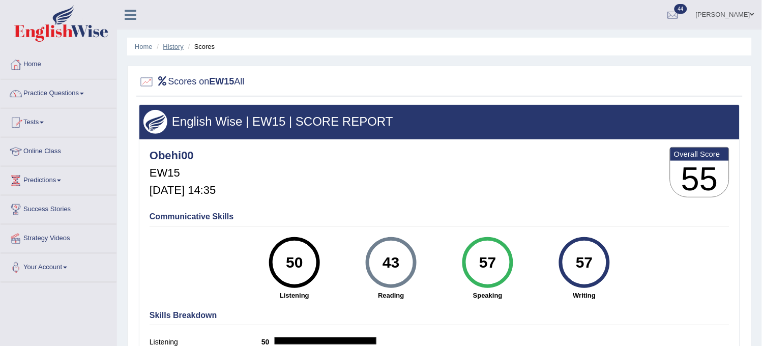
click at [173, 43] on link "History" at bounding box center [173, 47] width 20 height 8
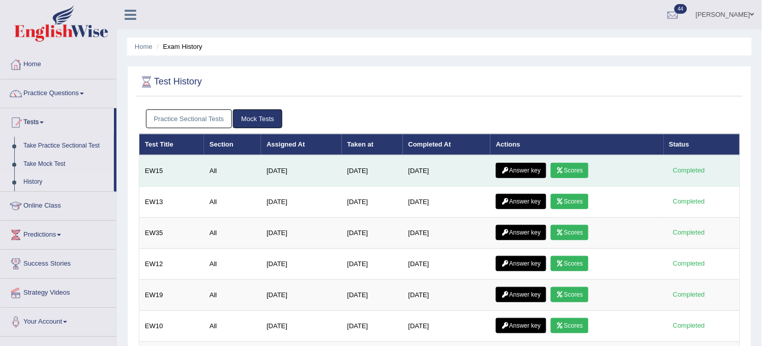
click at [525, 165] on link "Answer key" at bounding box center [521, 170] width 50 height 15
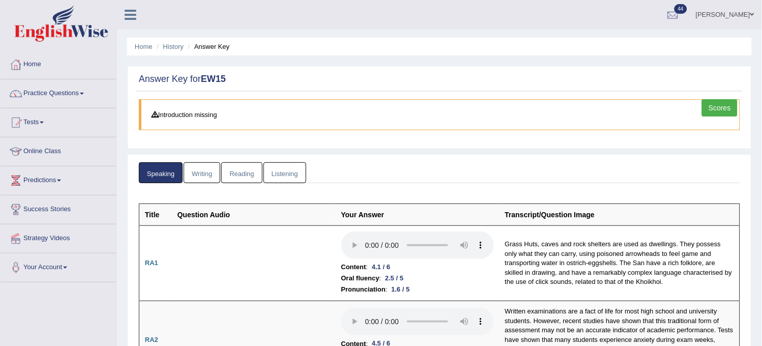
click at [197, 175] on link "Writing" at bounding box center [202, 172] width 37 height 21
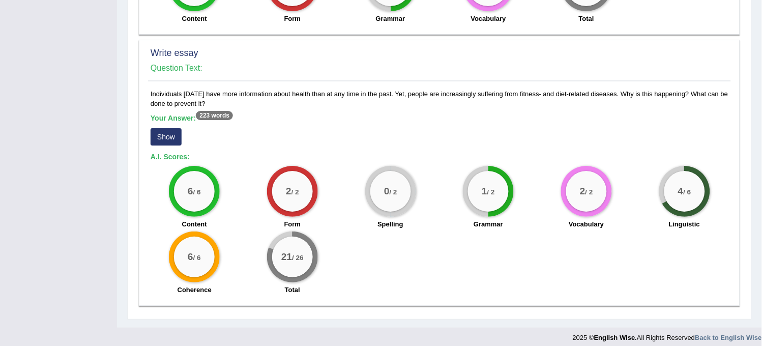
scroll to position [754, 0]
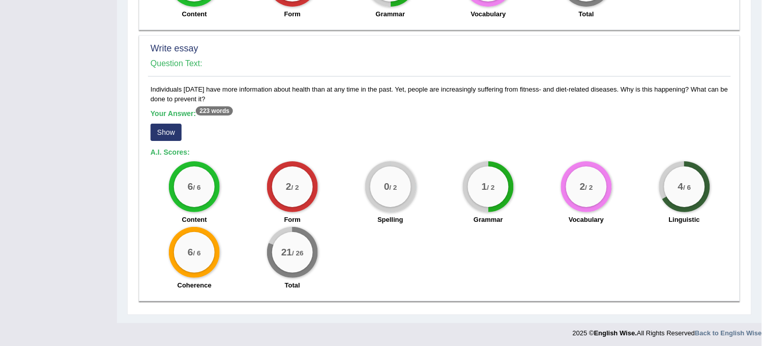
click at [175, 126] on button "Show" at bounding box center [166, 132] width 31 height 17
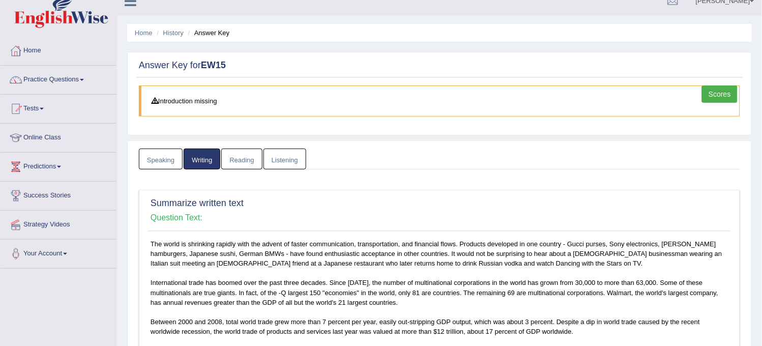
scroll to position [0, 0]
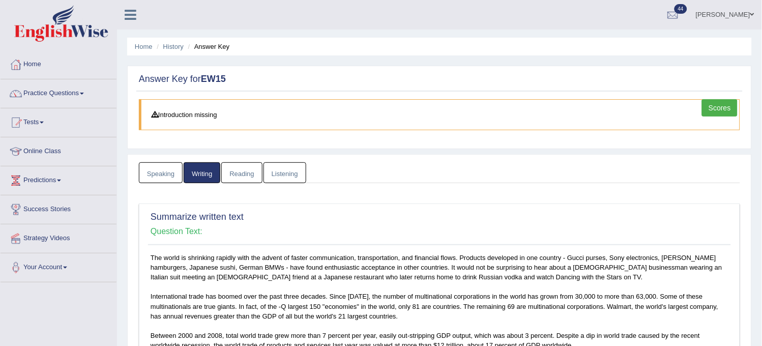
click at [234, 174] on link "Reading" at bounding box center [241, 172] width 41 height 21
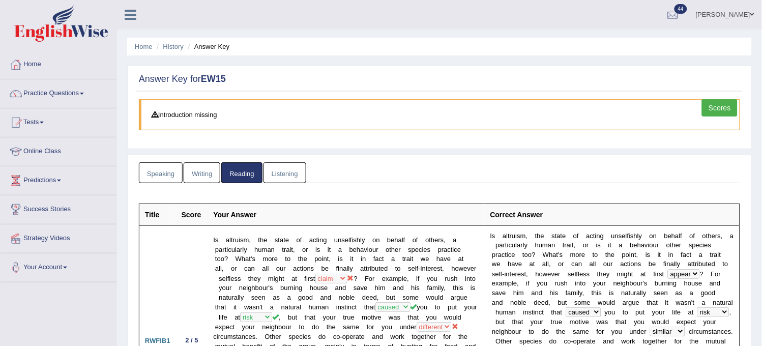
click at [277, 182] on link "Listening" at bounding box center [284, 172] width 43 height 21
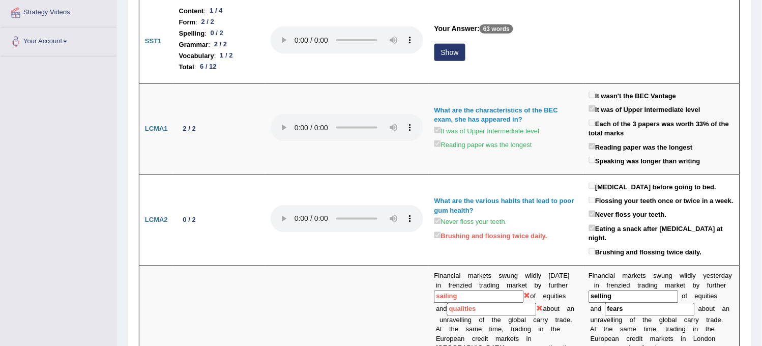
scroll to position [169, 0]
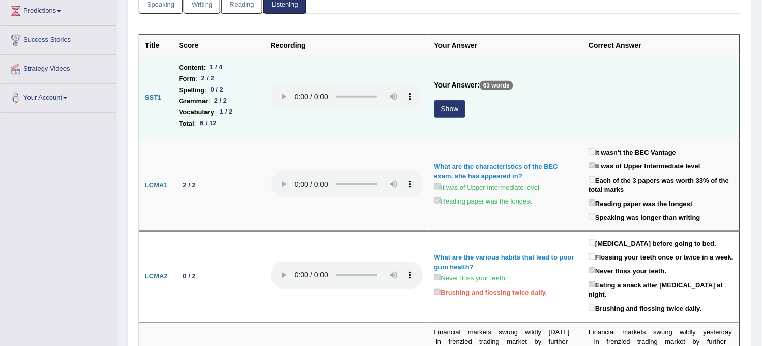
click at [456, 109] on button "Show" at bounding box center [449, 108] width 31 height 17
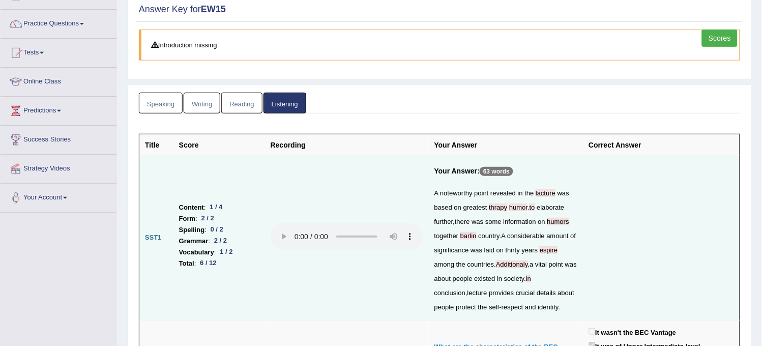
scroll to position [0, 0]
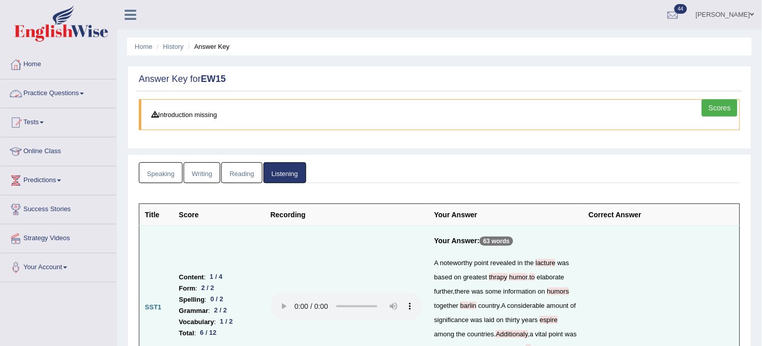
click at [80, 98] on link "Practice Questions" at bounding box center [59, 91] width 116 height 25
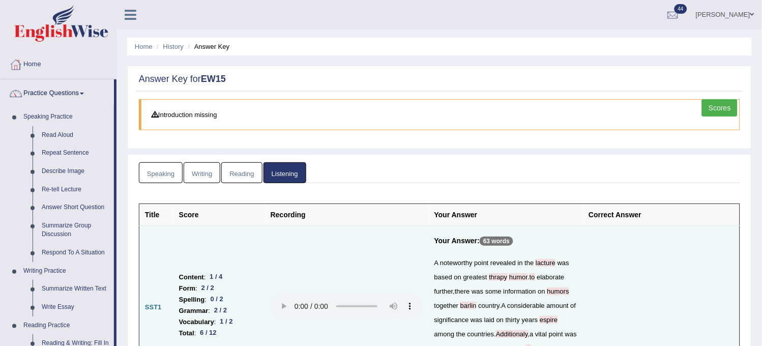
click at [716, 107] on link "Scores" at bounding box center [720, 107] width 36 height 17
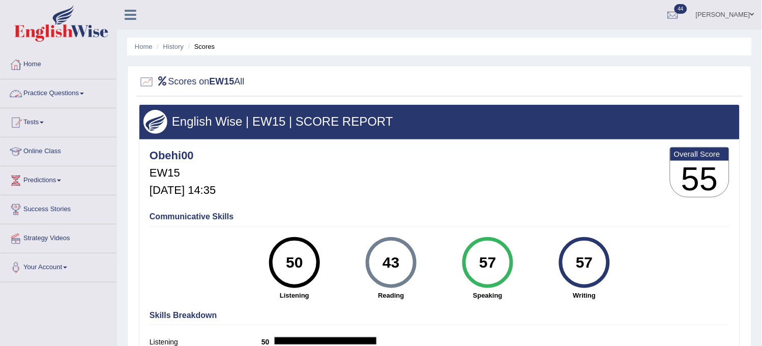
click at [91, 85] on link "Practice Questions" at bounding box center [59, 91] width 116 height 25
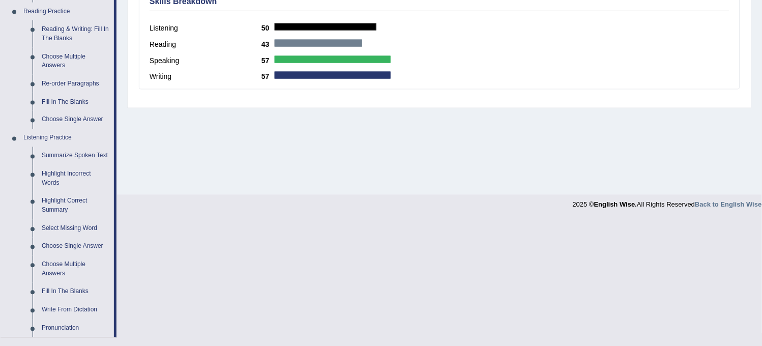
scroll to position [339, 0]
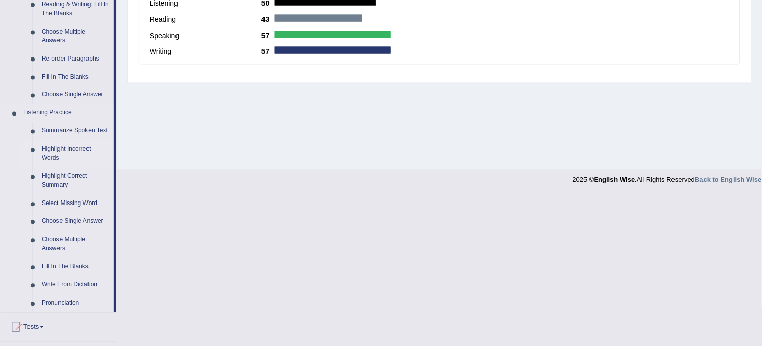
click at [62, 154] on link "Highlight Incorrect Words" at bounding box center [75, 153] width 77 height 27
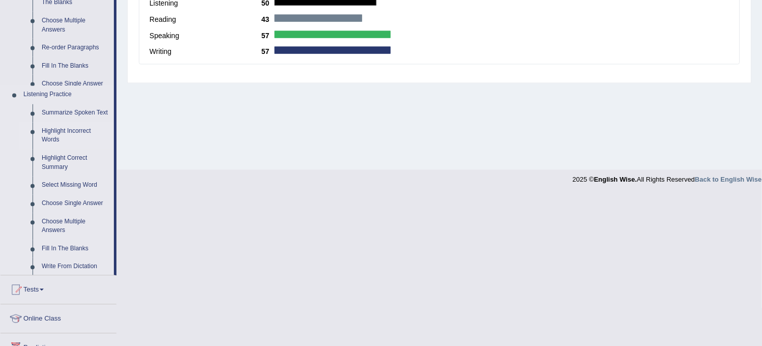
scroll to position [188, 0]
